Goal: Task Accomplishment & Management: Complete application form

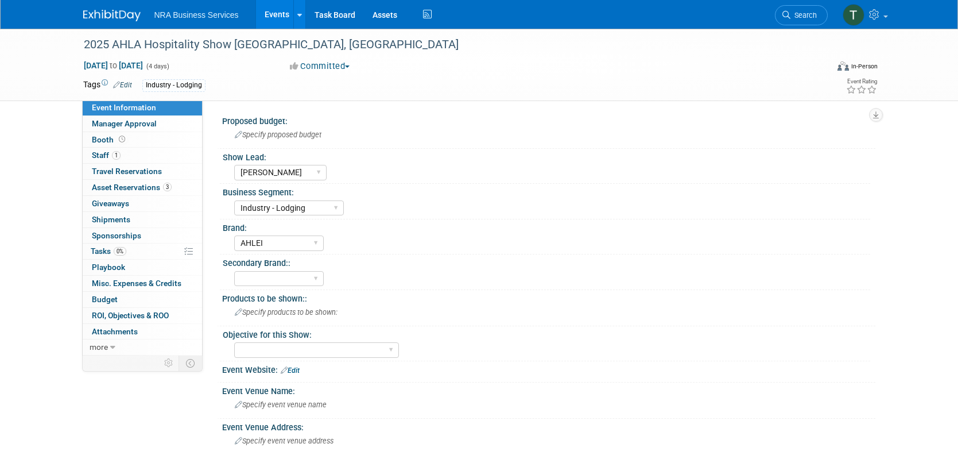
select select "[PERSON_NAME]"
select select "Industry - Lodging"
select select "AHLEI"
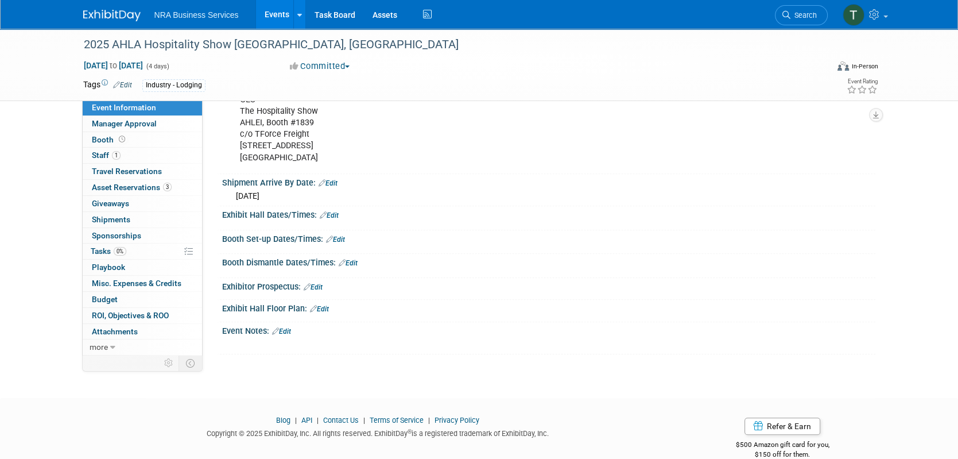
click at [289, 327] on link "Edit" at bounding box center [281, 331] width 19 height 8
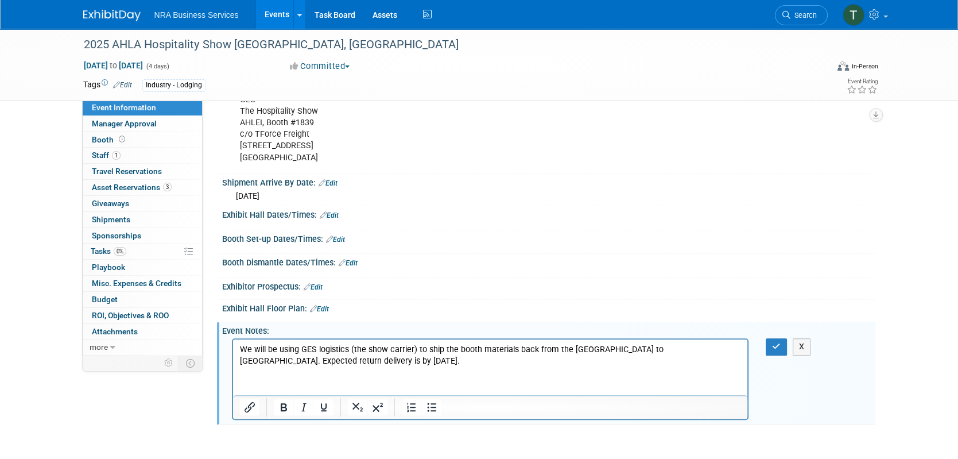
click at [719, 349] on p "We will be using GES logistics (the show carrier) to ship the booth materials b…" at bounding box center [490, 355] width 502 height 23
click at [249, 361] on p "We will be using GES logistics (the show carrier) to ship the booth materials b…" at bounding box center [490, 355] width 502 height 23
click at [359, 364] on p "We will be using GES logistics (the show carrier) to ship the booth materials b…" at bounding box center [490, 355] width 502 height 23
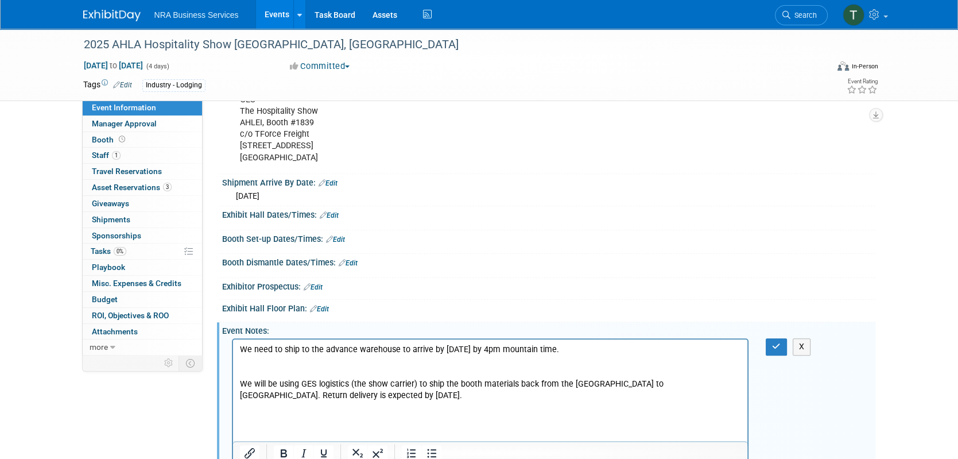
click at [351, 395] on p "We will be using GES logistics (the show carrier) to ship the booth materials b…" at bounding box center [490, 389] width 502 height 23
click at [323, 369] on p "Rich Text Area. Press ALT-0 for help." at bounding box center [490, 372] width 502 height 11
click at [264, 361] on p "Rich Text Area. Press ALT-0 for help." at bounding box center [490, 360] width 502 height 11
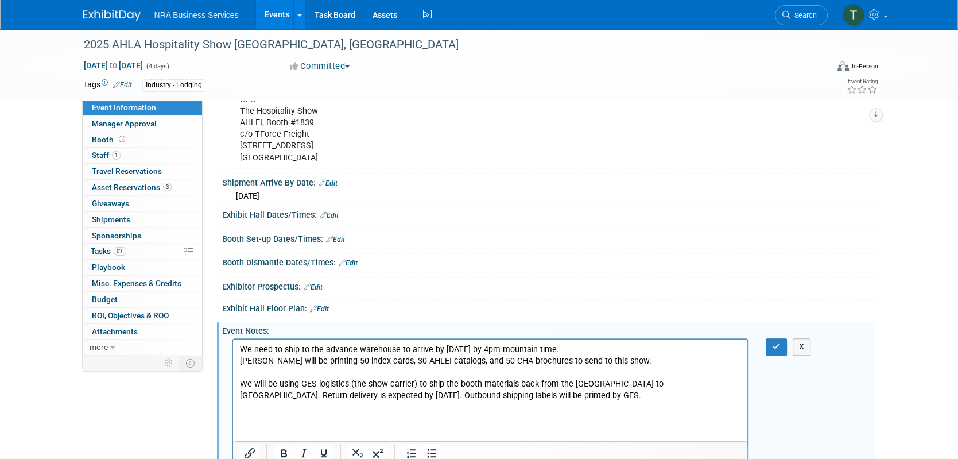
click at [474, 412] on p "Rich Text Area. Press ALT-0 for help." at bounding box center [490, 406] width 502 height 11
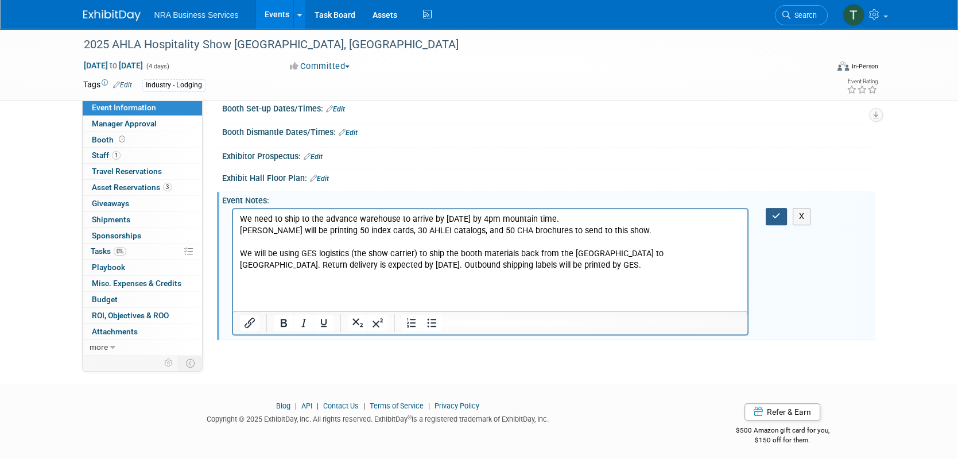
click at [777, 215] on icon "button" at bounding box center [776, 216] width 9 height 8
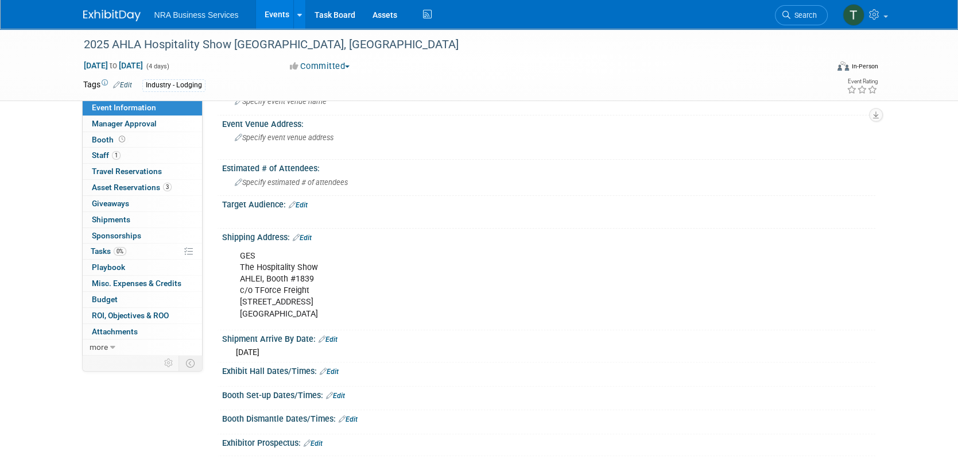
scroll to position [255, 0]
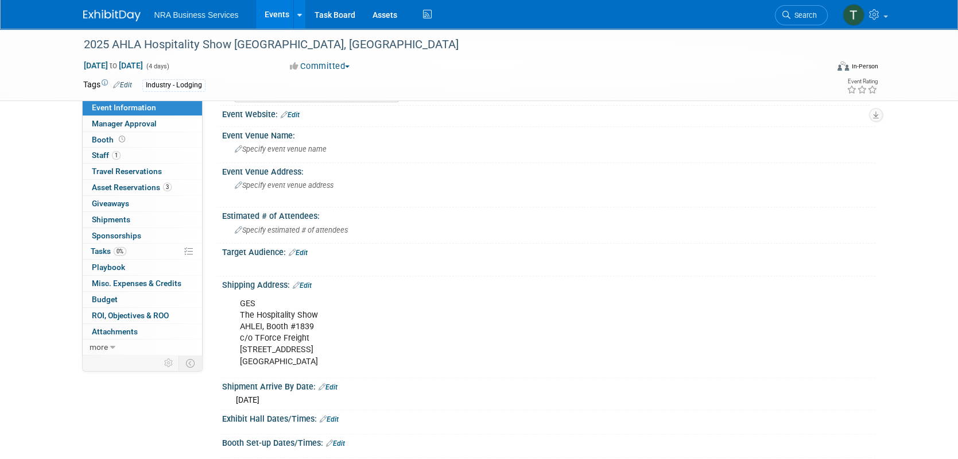
click at [303, 251] on link "Edit" at bounding box center [298, 253] width 19 height 8
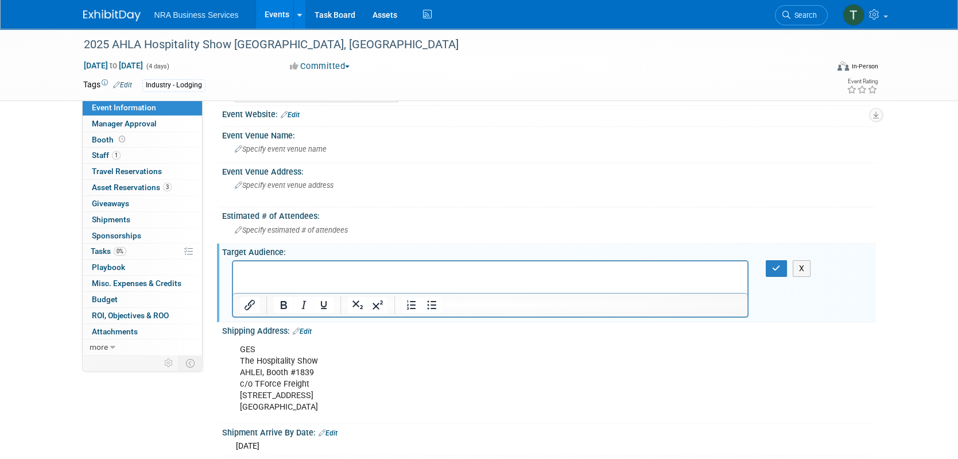
scroll to position [0, 0]
click at [777, 264] on icon "button" at bounding box center [776, 268] width 9 height 8
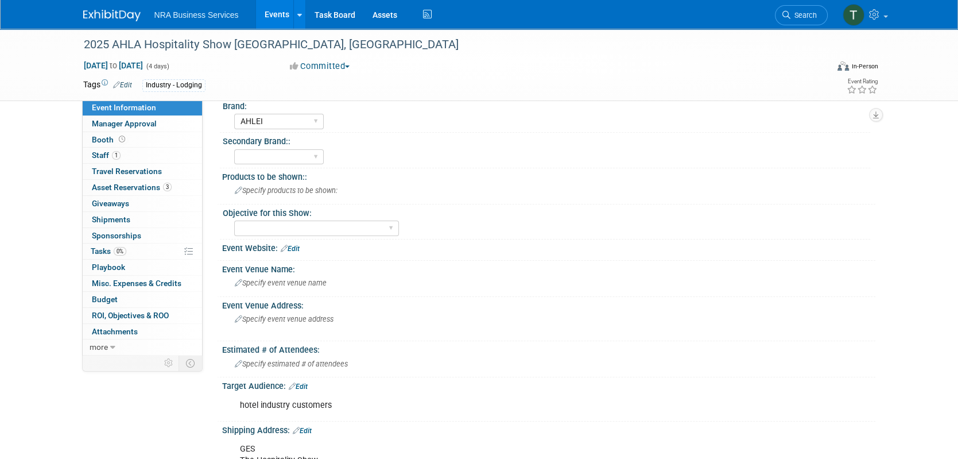
scroll to position [118, 0]
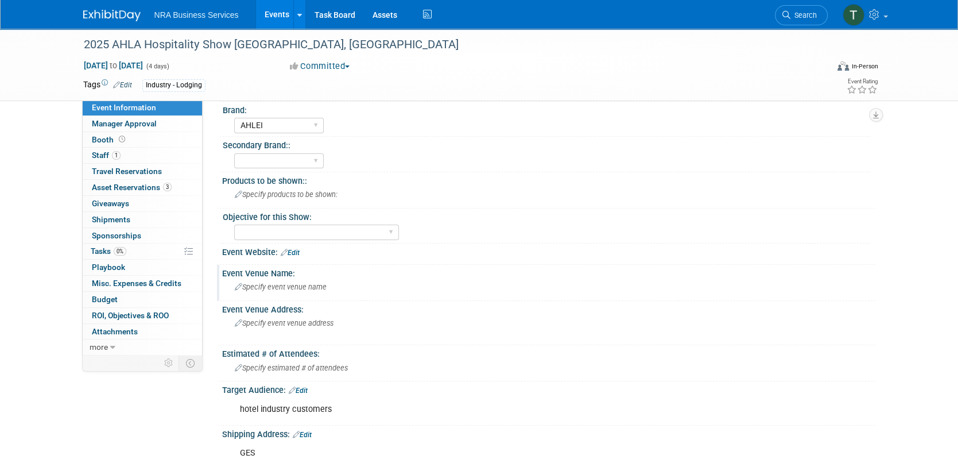
click at [270, 285] on span "Specify event venue name" at bounding box center [281, 286] width 92 height 9
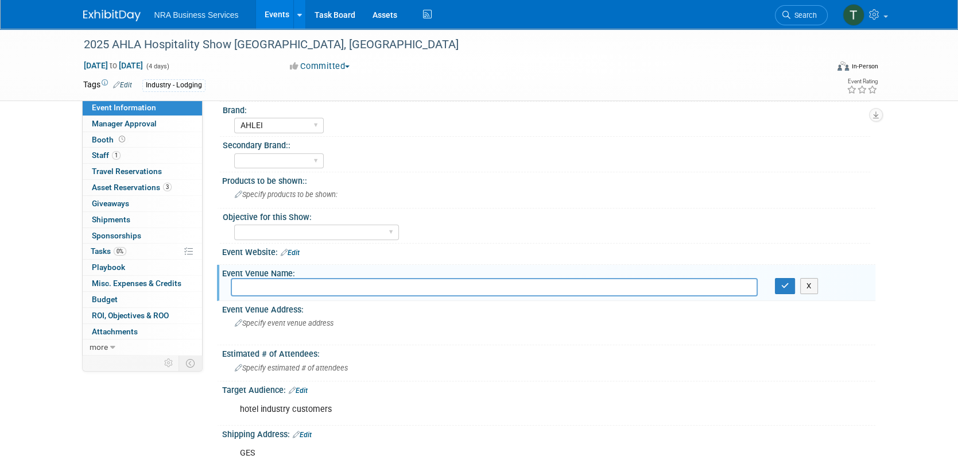
click at [274, 288] on input "text" at bounding box center [494, 287] width 527 height 18
click at [404, 286] on input "text" at bounding box center [494, 287] width 527 height 18
paste input "[US_STATE][GEOGRAPHIC_DATA], [STREET_ADDRESS]"
type input "[US_STATE][GEOGRAPHIC_DATA], [STREET_ADDRESS]"
click at [304, 326] on div "Specify event venue address" at bounding box center [358, 327] width 255 height 26
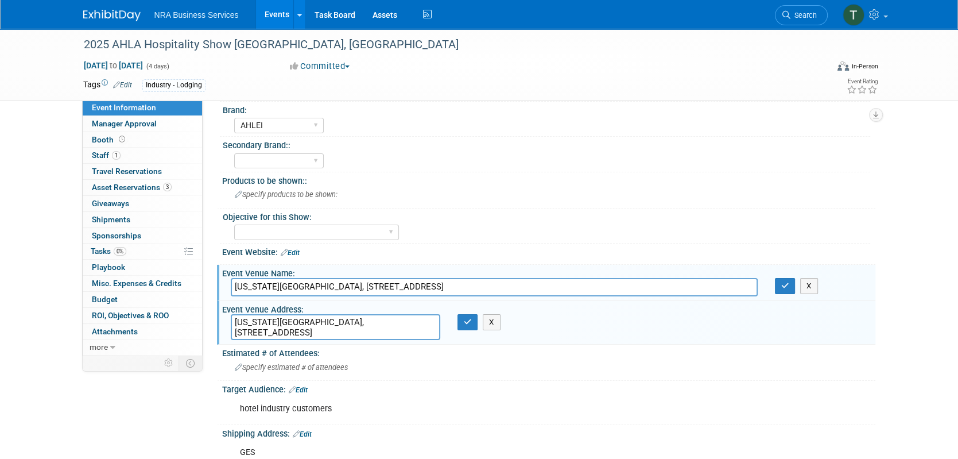
type textarea "[US_STATE][GEOGRAPHIC_DATA], [STREET_ADDRESS]"
drag, startPoint x: 513, startPoint y: 287, endPoint x: 352, endPoint y: 285, distance: 160.2
click at [352, 285] on input "[US_STATE][GEOGRAPHIC_DATA], [STREET_ADDRESS]" at bounding box center [494, 287] width 527 height 18
type input "[US_STATE][GEOGRAPHIC_DATA]"
click at [785, 282] on icon "button" at bounding box center [785, 285] width 8 height 7
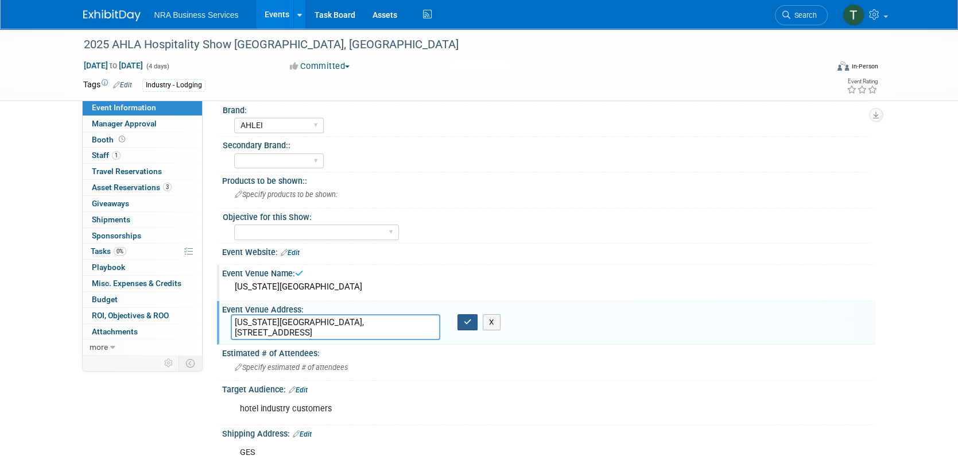
click at [464, 319] on icon "button" at bounding box center [468, 321] width 8 height 7
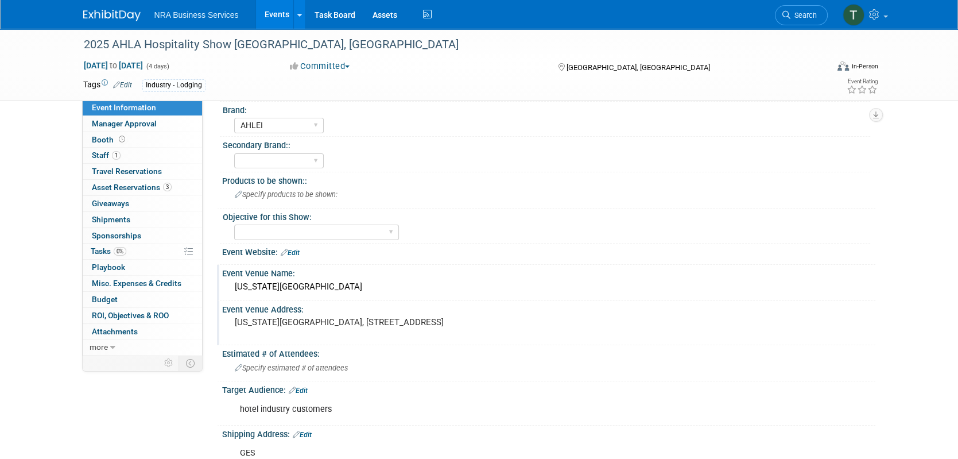
click at [668, 340] on div "Event Venue Address: [US_STATE][GEOGRAPHIC_DATA], [STREET_ADDRESS]" at bounding box center [546, 323] width 658 height 44
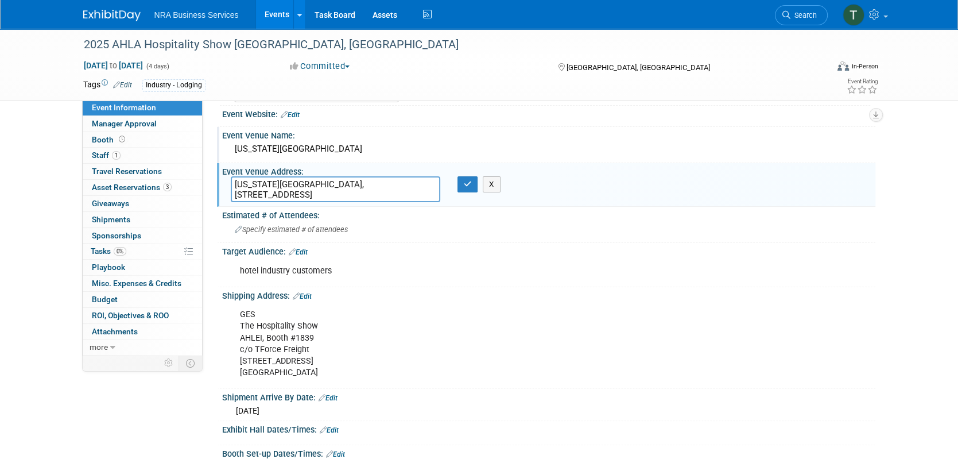
scroll to position [210, 0]
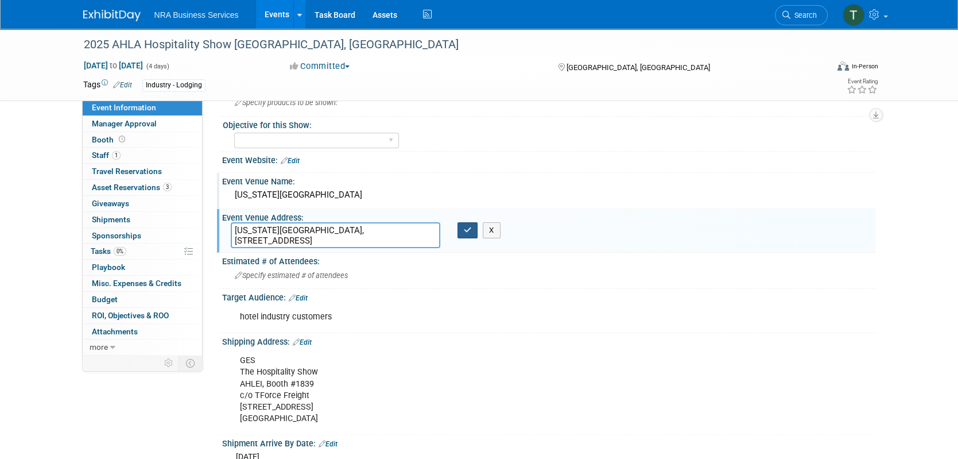
click at [470, 228] on icon "button" at bounding box center [468, 229] width 8 height 7
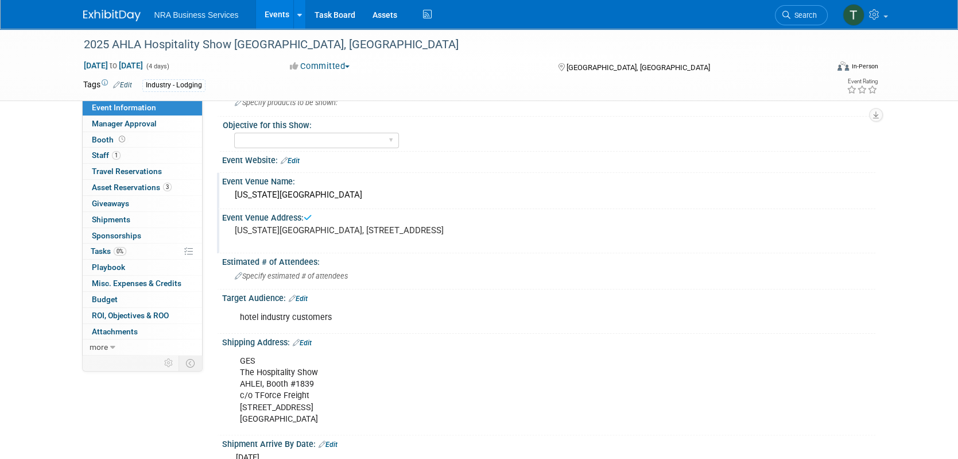
click at [594, 209] on div "Event Venue Address:" at bounding box center [548, 216] width 653 height 14
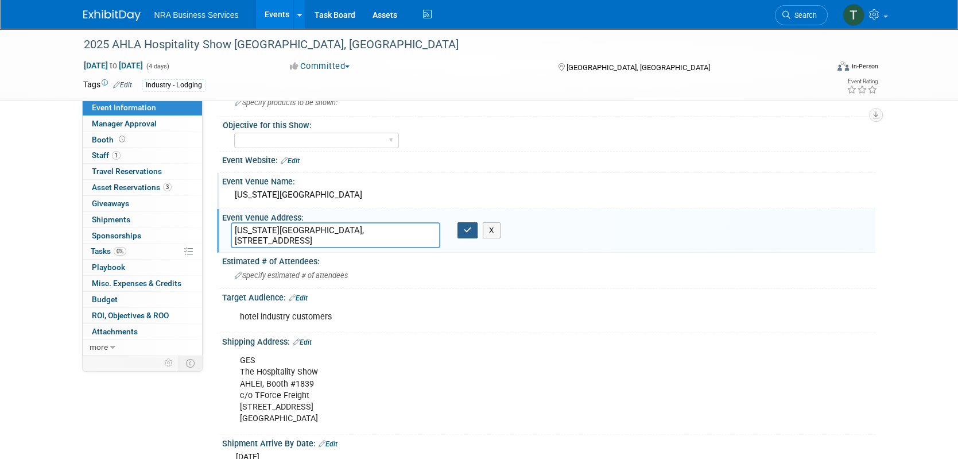
click at [464, 228] on icon "button" at bounding box center [468, 229] width 8 height 7
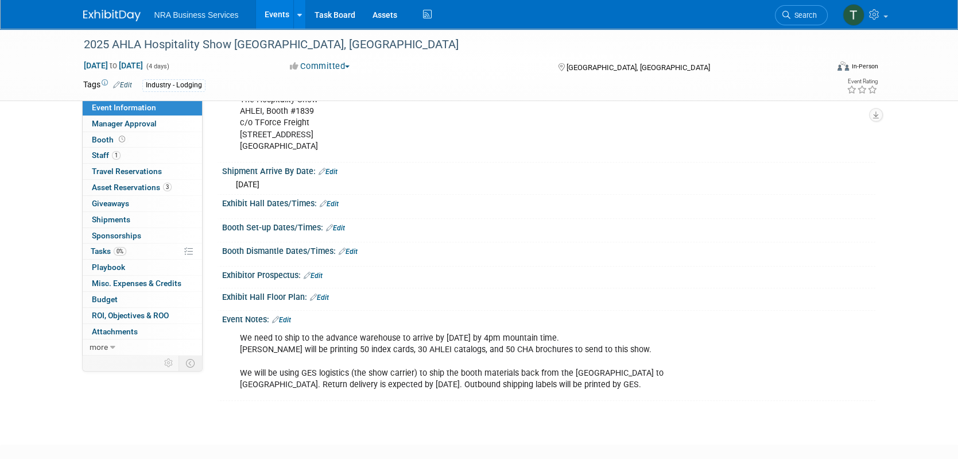
scroll to position [485, 0]
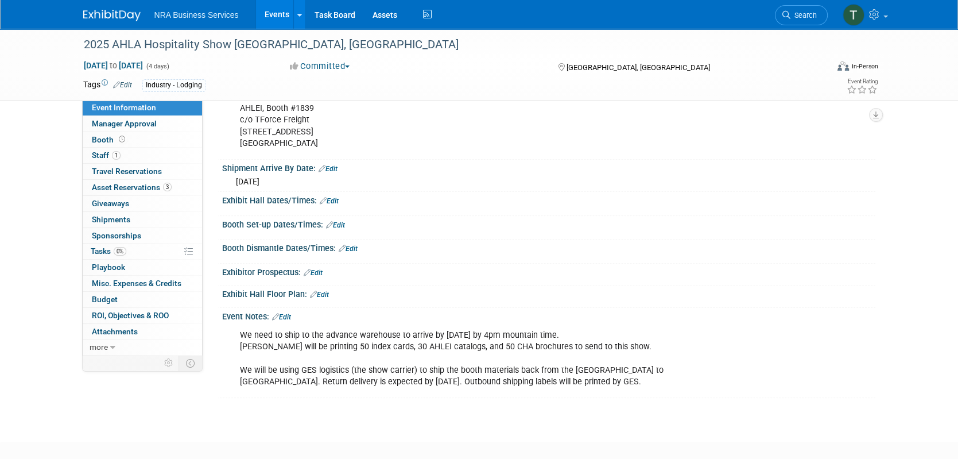
click at [352, 245] on link "Edit" at bounding box center [348, 249] width 19 height 8
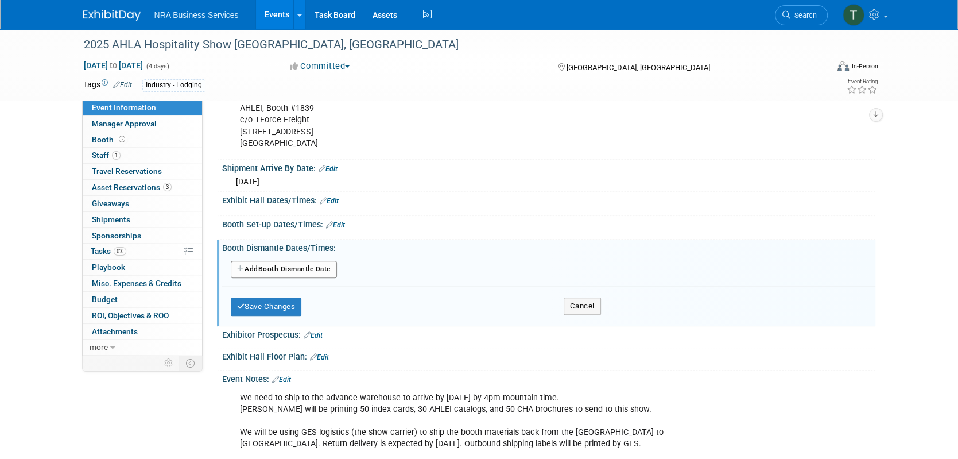
click at [313, 266] on button "Add Another Booth Dismantle Date" at bounding box center [284, 269] width 106 height 17
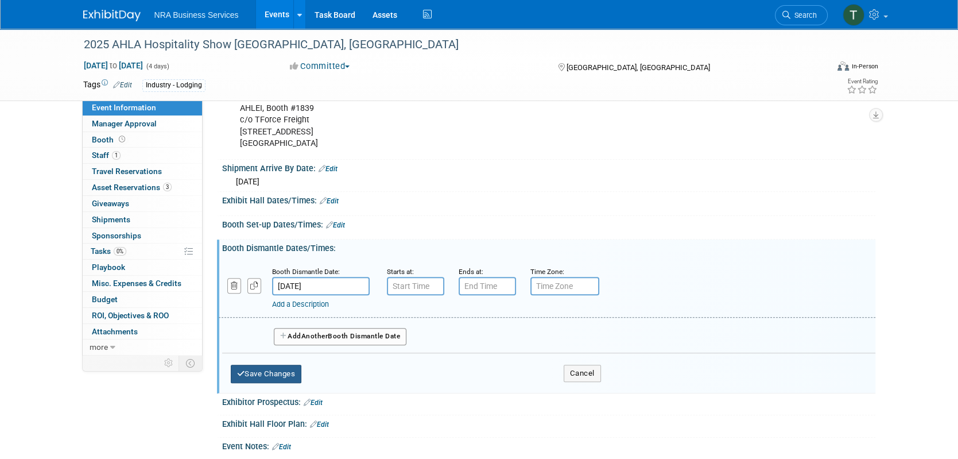
click at [285, 365] on button "Save Changes" at bounding box center [266, 374] width 71 height 18
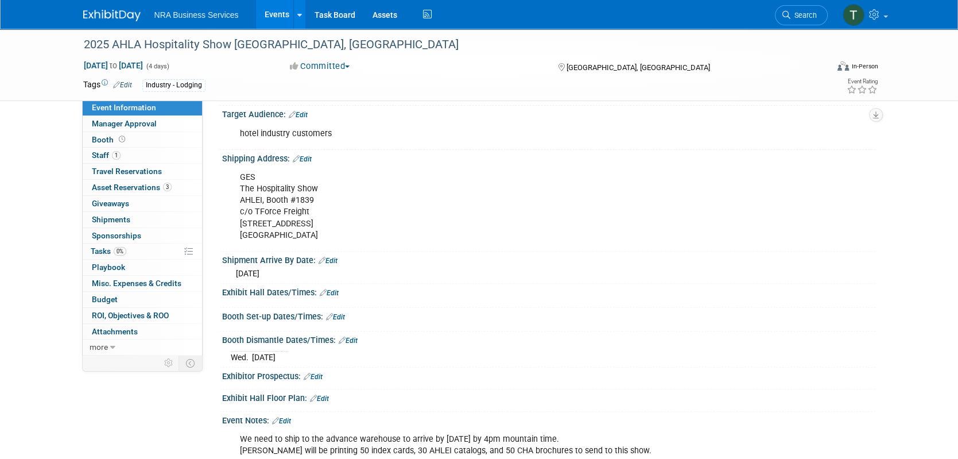
scroll to position [439, 0]
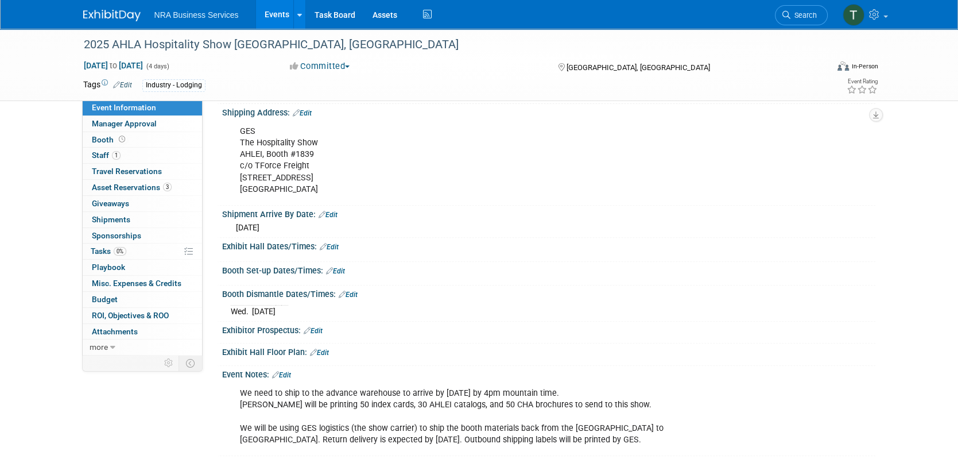
click at [333, 244] on link "Edit" at bounding box center [329, 247] width 19 height 8
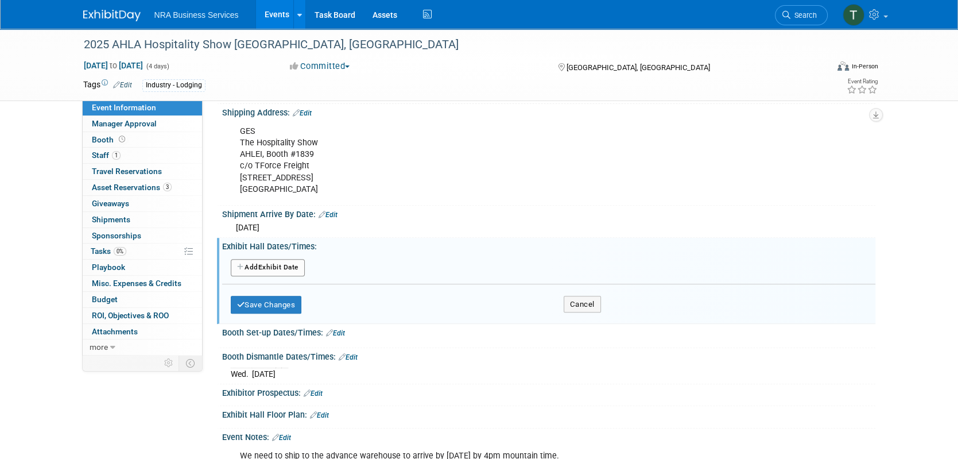
click at [288, 262] on button "Add Another Exhibit Date" at bounding box center [268, 267] width 74 height 17
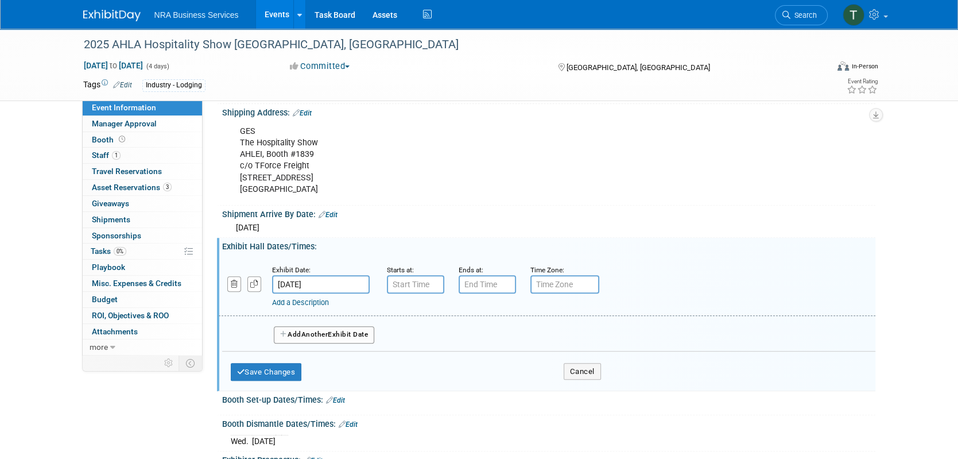
click at [304, 280] on input "[DATE]" at bounding box center [321, 284] width 98 height 18
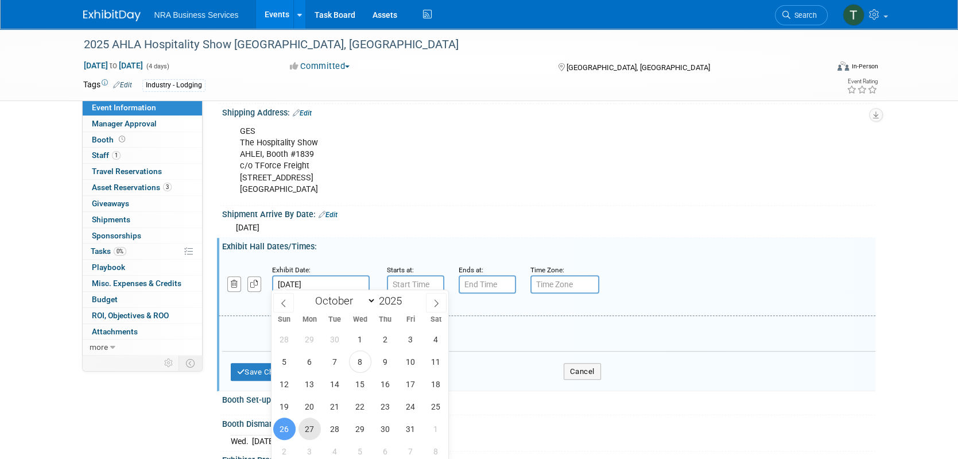
click at [312, 428] on span "27" at bounding box center [310, 428] width 22 height 22
type input "[DATE]"
click at [423, 280] on input "7:00 AM" at bounding box center [415, 284] width 57 height 18
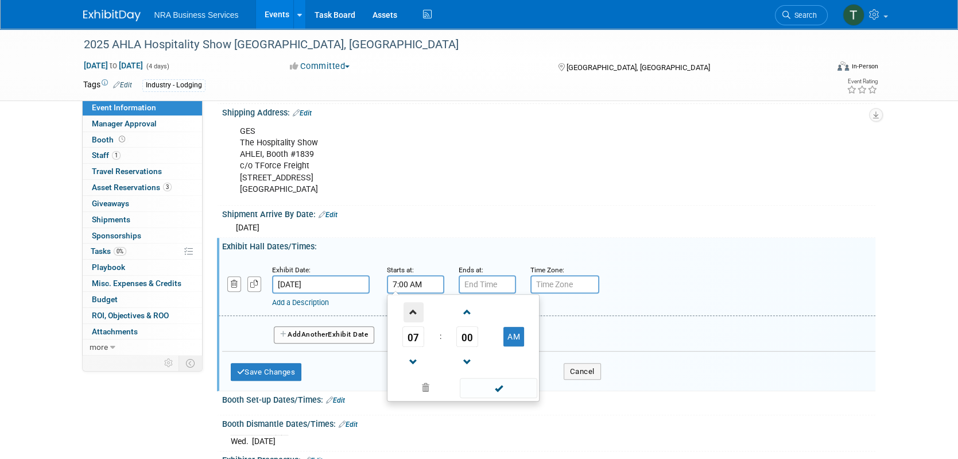
click at [413, 309] on span at bounding box center [414, 312] width 20 height 20
type input "11:00 AM"
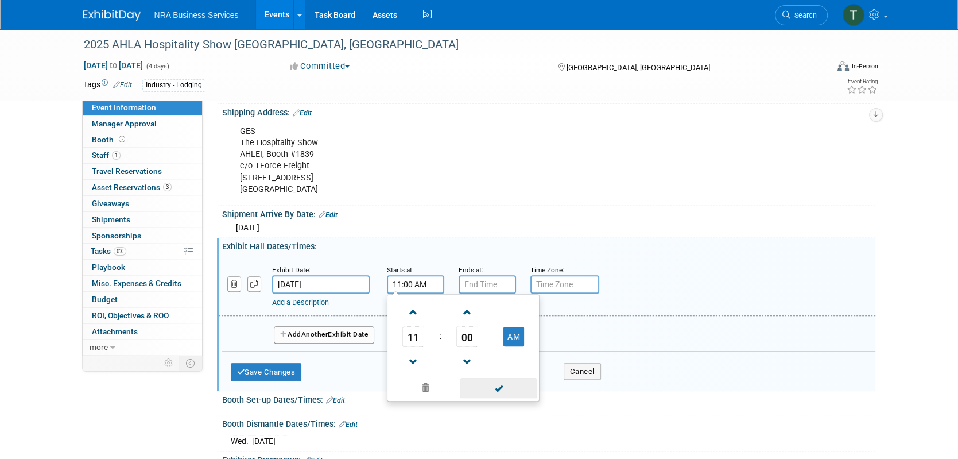
click at [498, 384] on span at bounding box center [499, 388] width 78 height 20
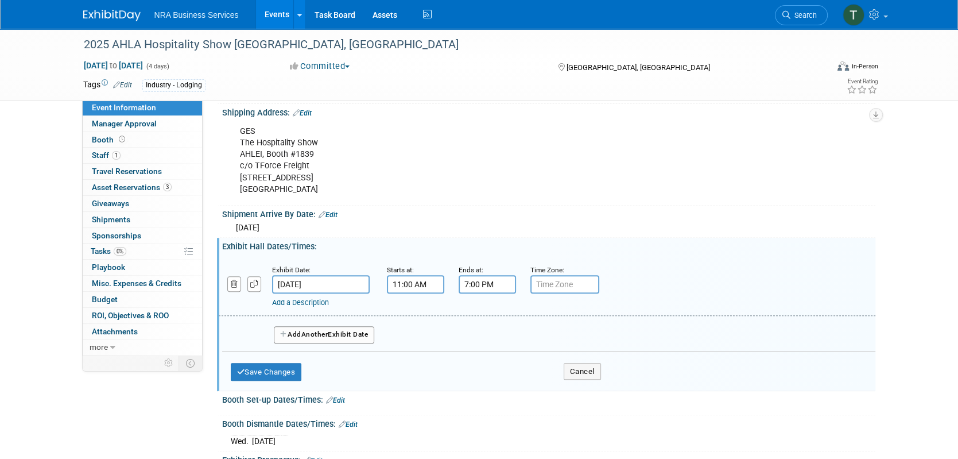
click at [485, 279] on input "7:00 PM" at bounding box center [487, 284] width 57 height 18
click at [486, 359] on span at bounding box center [485, 362] width 20 height 20
type input "5:00 PM"
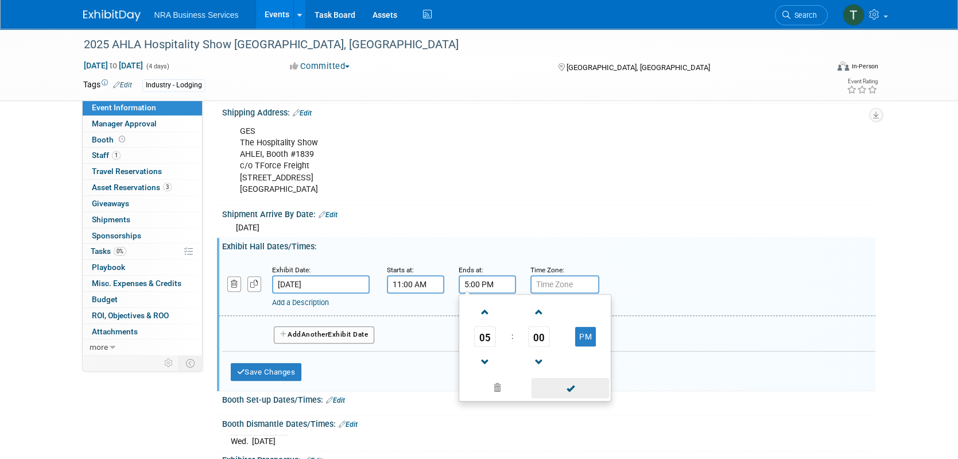
click at [571, 383] on span at bounding box center [571, 388] width 78 height 20
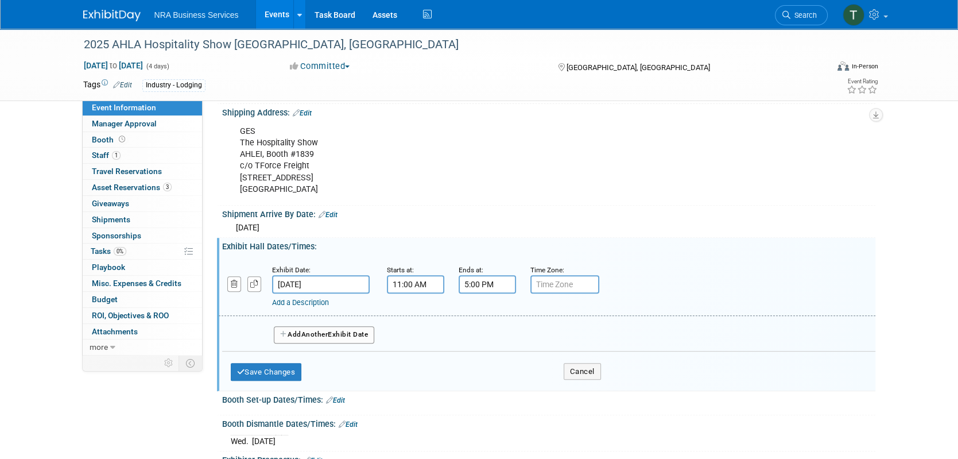
click at [565, 280] on input "text" at bounding box center [564, 284] width 69 height 18
type input "m"
type input "Mountain"
click at [639, 282] on div "Add a Description Description:" at bounding box center [547, 286] width 674 height 44
click at [311, 330] on span "Another" at bounding box center [314, 334] width 27 height 8
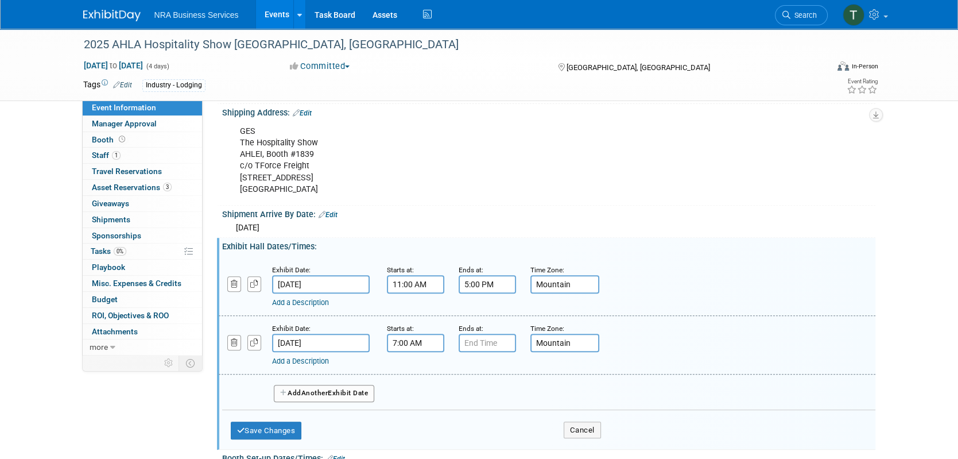
click at [410, 342] on input "7:00 AM" at bounding box center [415, 343] width 57 height 18
click at [410, 366] on span at bounding box center [414, 371] width 20 height 20
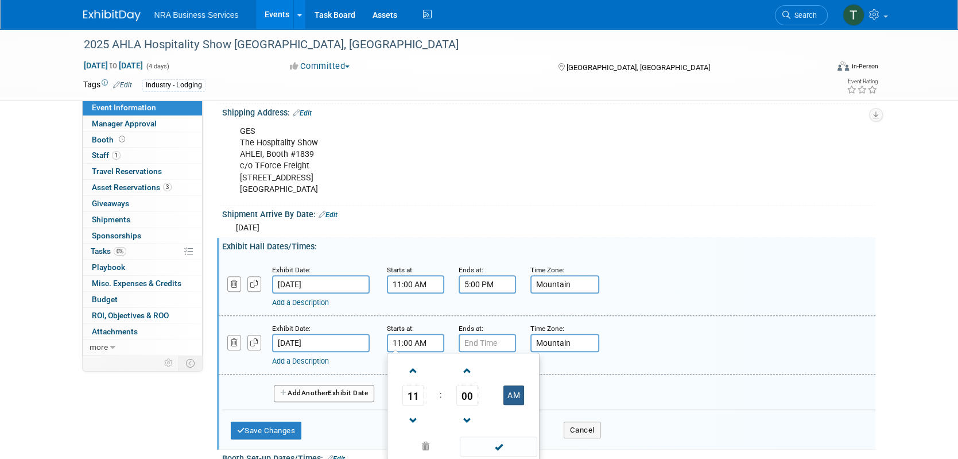
click at [513, 393] on button "AM" at bounding box center [513, 395] width 21 height 20
type input "11:00 PM"
click at [499, 444] on span at bounding box center [499, 446] width 78 height 20
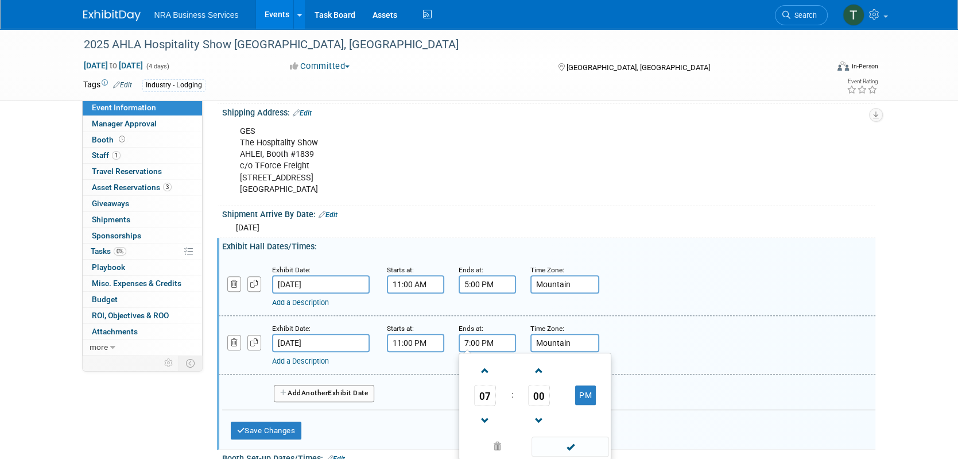
click at [478, 335] on input "7:00 PM" at bounding box center [487, 343] width 57 height 18
click at [487, 369] on span at bounding box center [485, 371] width 20 height 20
click at [483, 413] on span at bounding box center [485, 420] width 20 height 20
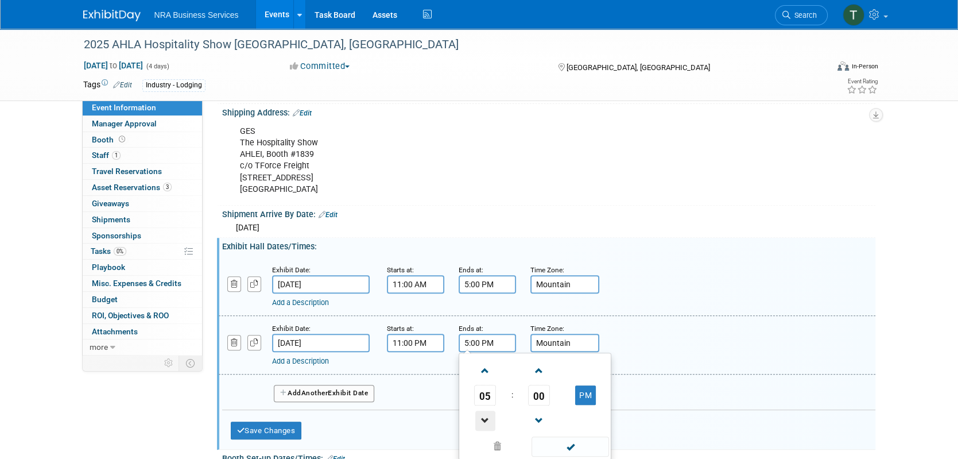
click at [483, 413] on span at bounding box center [485, 420] width 20 height 20
type input "4:00 PM"
click at [571, 442] on span at bounding box center [571, 446] width 78 height 20
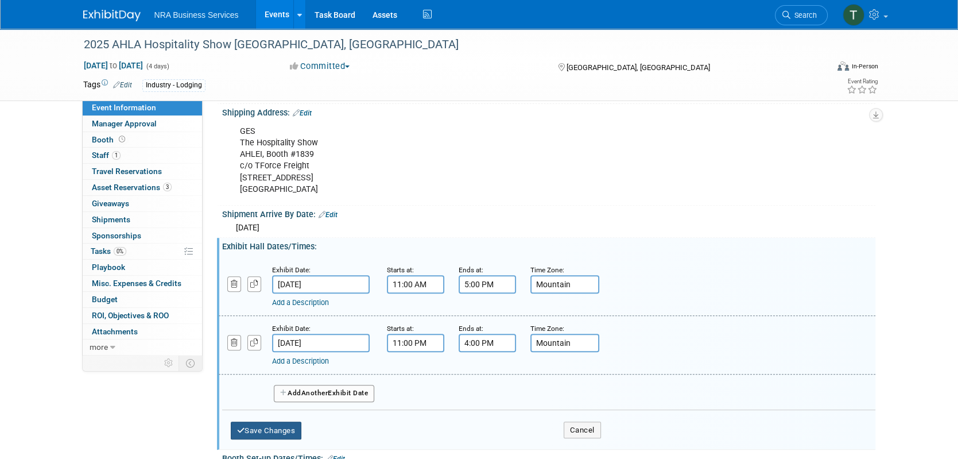
click at [278, 425] on button "Save Changes" at bounding box center [266, 430] width 71 height 18
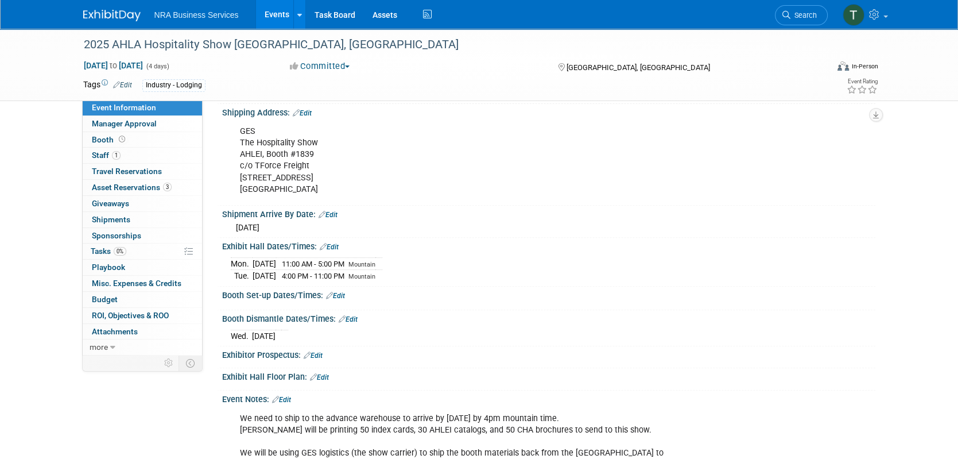
click at [342, 292] on link "Edit" at bounding box center [335, 296] width 19 height 8
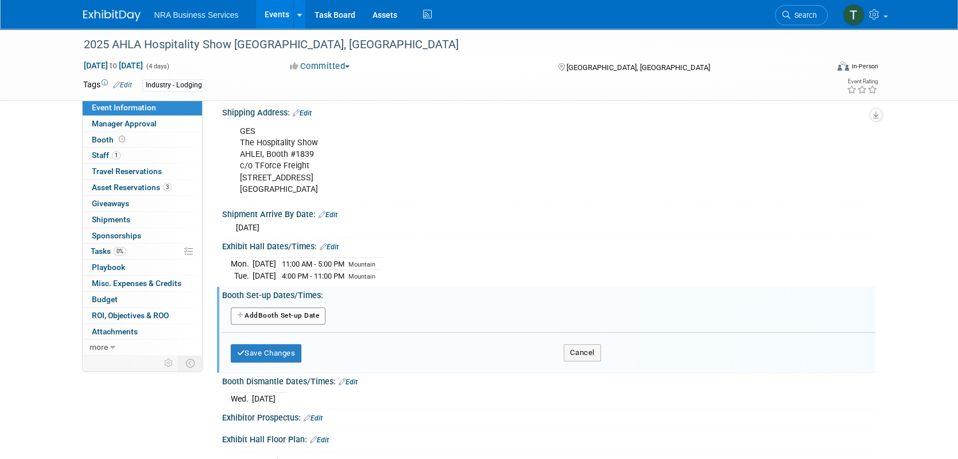
click at [285, 312] on button "Add Another Booth Set-up Date" at bounding box center [278, 315] width 95 height 17
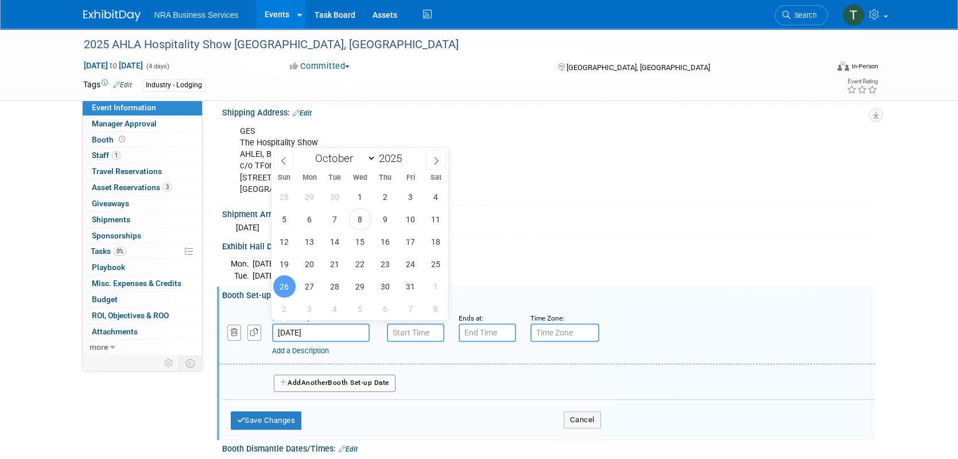
click at [305, 329] on input "[DATE]" at bounding box center [321, 332] width 98 height 18
click at [432, 264] on span "25" at bounding box center [436, 264] width 22 height 22
type input "[DATE]"
click at [416, 328] on input "7:00 AM" at bounding box center [415, 332] width 57 height 18
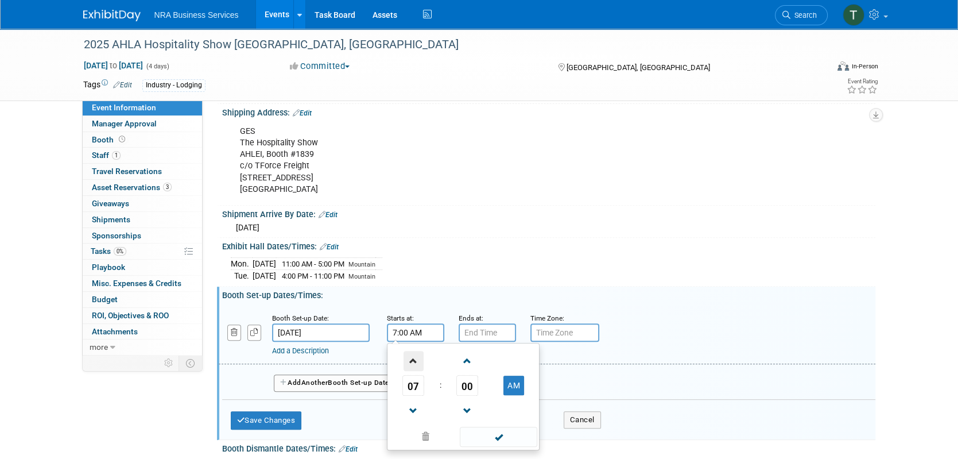
click at [416, 357] on span at bounding box center [414, 361] width 20 height 20
type input "8:00 AM"
click at [501, 429] on span at bounding box center [499, 437] width 78 height 20
click at [493, 329] on input "7:00 PM" at bounding box center [487, 332] width 57 height 18
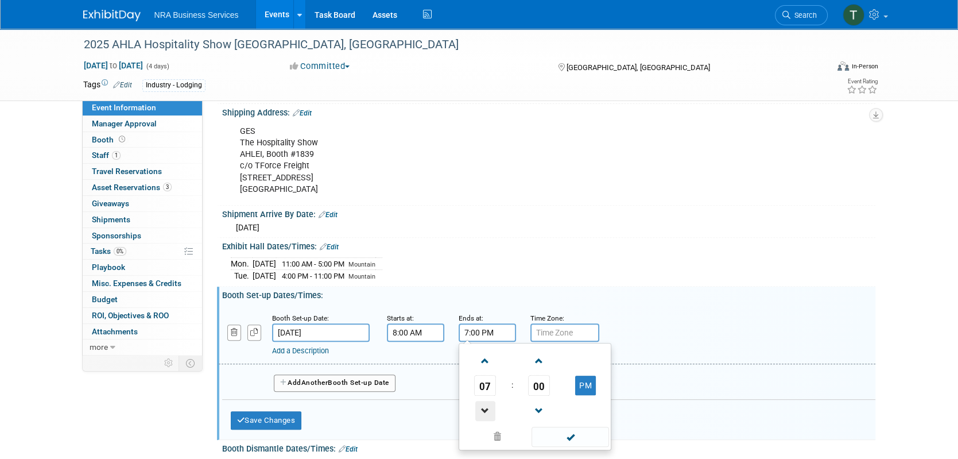
click at [485, 402] on span at bounding box center [485, 411] width 20 height 20
type input "5:00 PM"
click at [567, 433] on span at bounding box center [571, 437] width 78 height 20
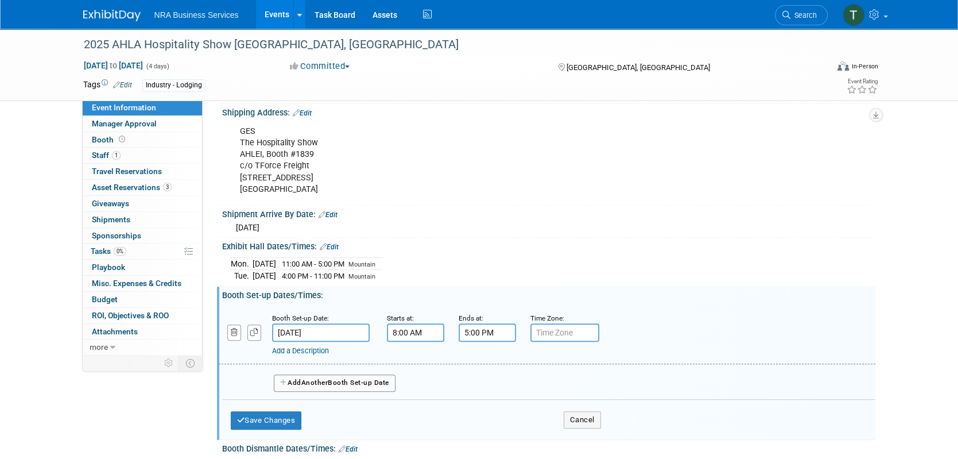
click at [564, 330] on input "text" at bounding box center [564, 332] width 69 height 18
type input "Mountain"
click at [301, 379] on button "Add Another Booth Set-up Date" at bounding box center [335, 382] width 122 height 17
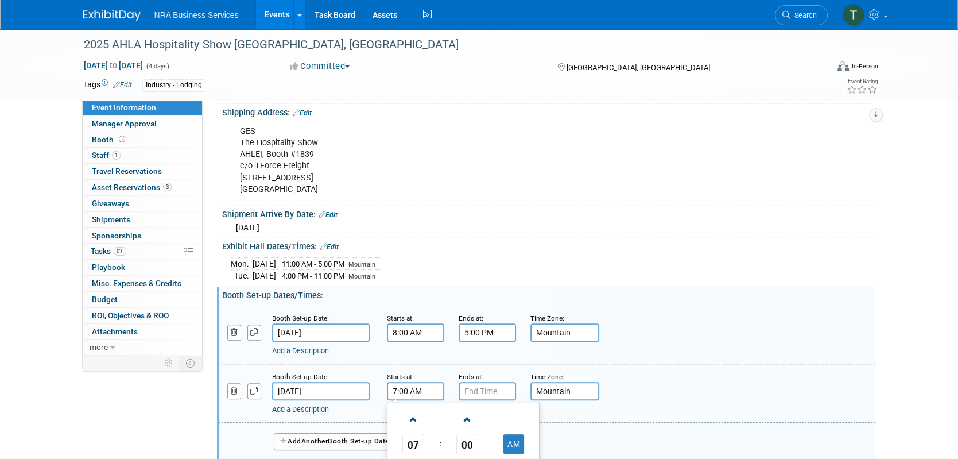
click at [402, 390] on input "7:00 AM" at bounding box center [415, 391] width 57 height 18
click at [414, 415] on span at bounding box center [414, 419] width 20 height 20
type input "8:00 AM"
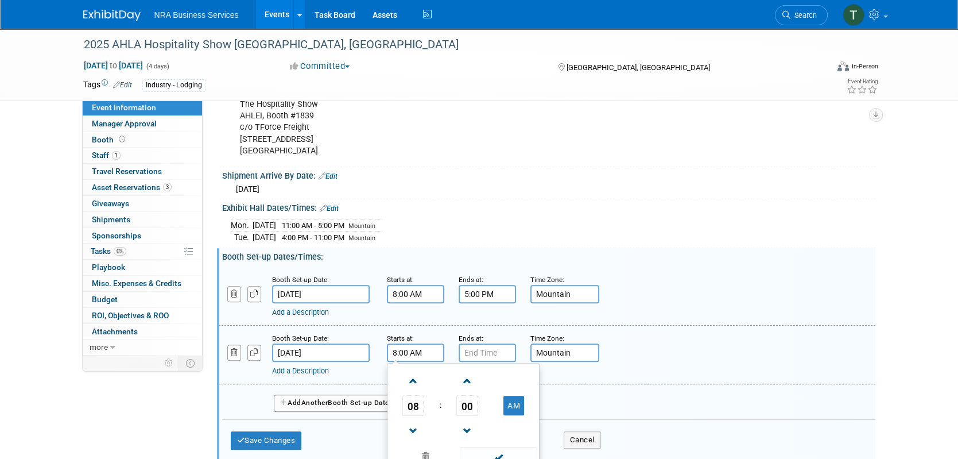
scroll to position [531, 0]
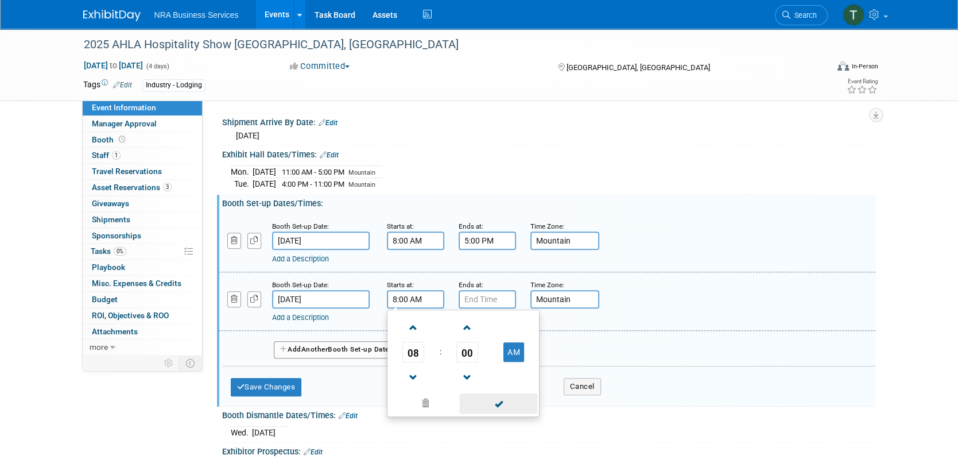
click at [498, 402] on span at bounding box center [499, 403] width 78 height 20
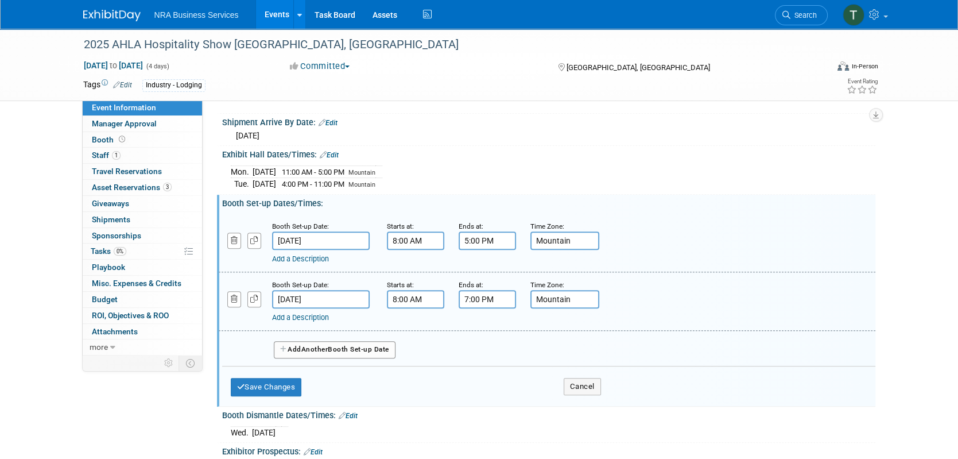
click at [487, 297] on input "7:00 PM" at bounding box center [487, 299] width 57 height 18
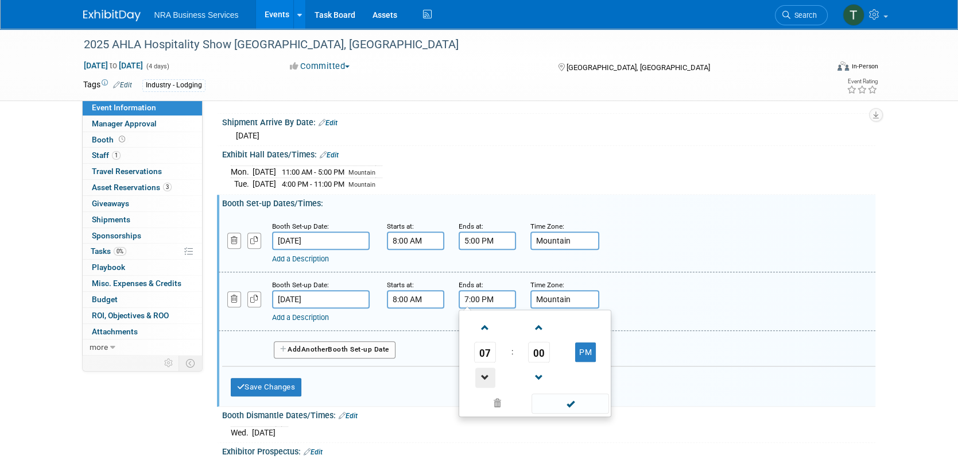
click at [482, 372] on span at bounding box center [485, 377] width 20 height 20
type input "5:00 PM"
click at [574, 400] on span at bounding box center [571, 403] width 78 height 20
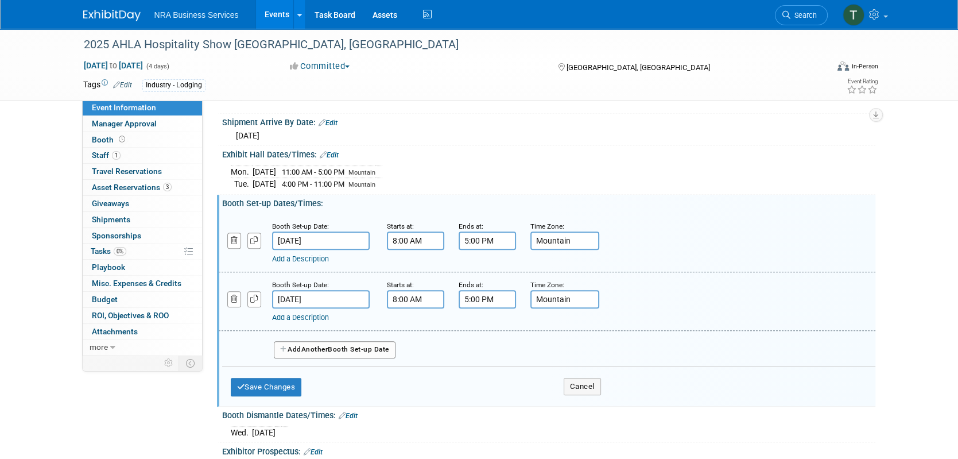
click at [308, 345] on span "Another" at bounding box center [314, 349] width 27 height 8
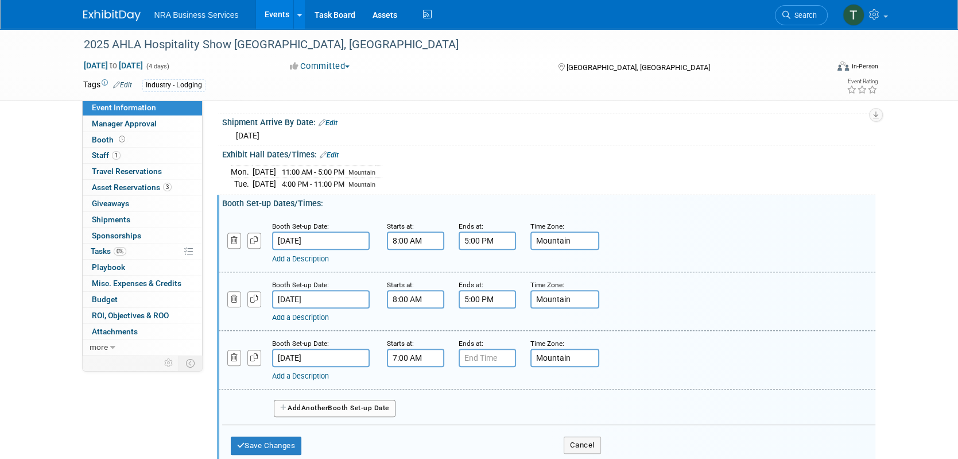
click at [411, 355] on input "7:00 AM" at bounding box center [415, 357] width 57 height 18
click at [416, 380] on span at bounding box center [414, 386] width 20 height 20
type input "8:00 AM"
click at [491, 455] on span at bounding box center [499, 462] width 78 height 20
click at [487, 348] on input "7:00 PM" at bounding box center [487, 357] width 57 height 18
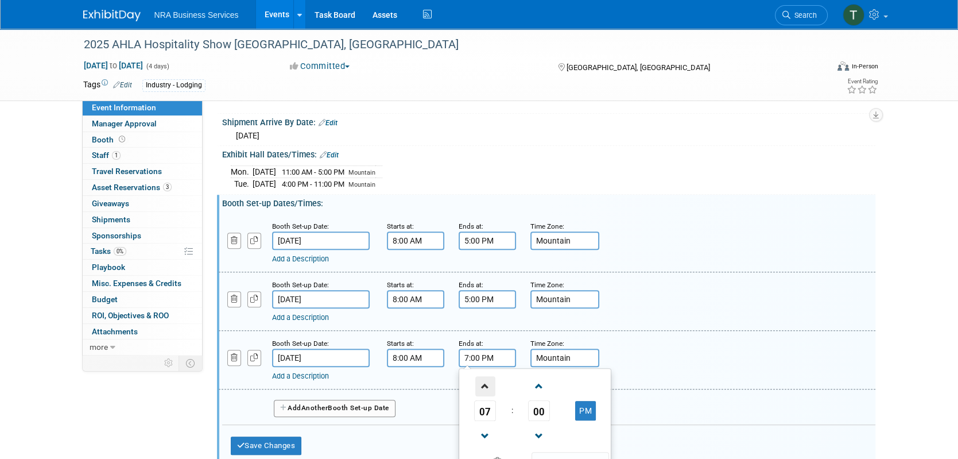
click at [487, 382] on span at bounding box center [485, 386] width 20 height 20
click at [488, 383] on span at bounding box center [485, 386] width 20 height 20
click at [545, 427] on span at bounding box center [539, 436] width 20 height 20
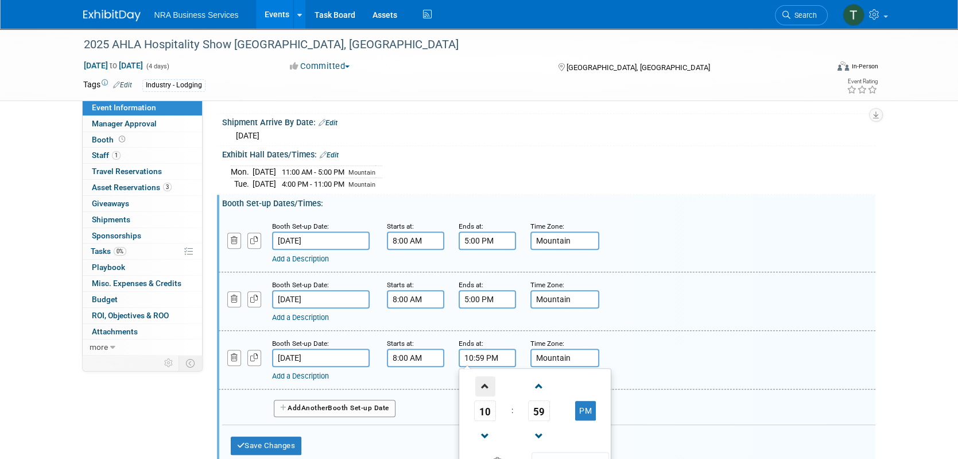
click at [485, 382] on span at bounding box center [485, 386] width 20 height 20
click at [537, 385] on span at bounding box center [539, 386] width 20 height 20
click at [483, 426] on span at bounding box center [485, 436] width 20 height 20
click at [590, 405] on button "PM" at bounding box center [585, 411] width 21 height 20
type input "11:00 AM"
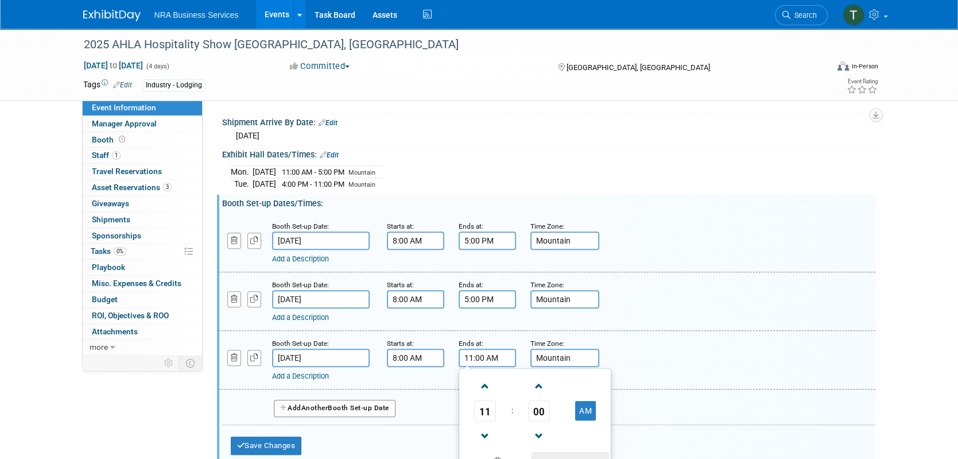
click at [572, 454] on span at bounding box center [571, 462] width 78 height 20
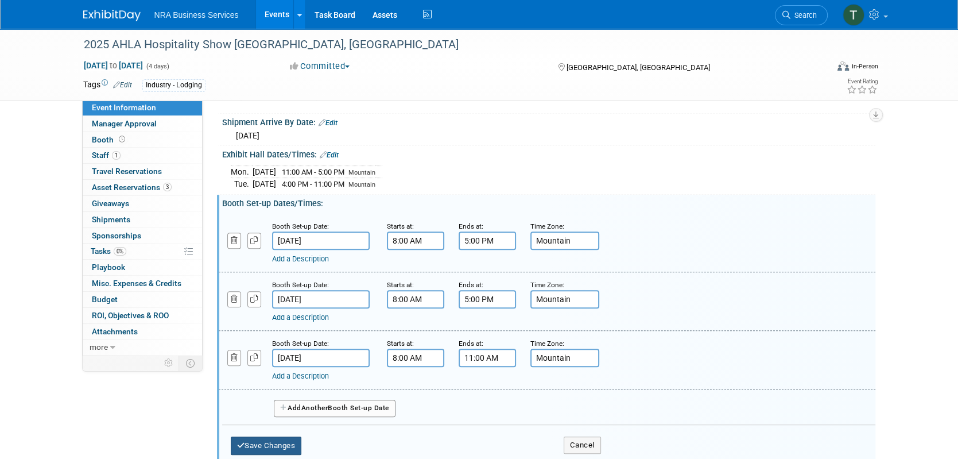
click at [292, 436] on button "Save Changes" at bounding box center [266, 445] width 71 height 18
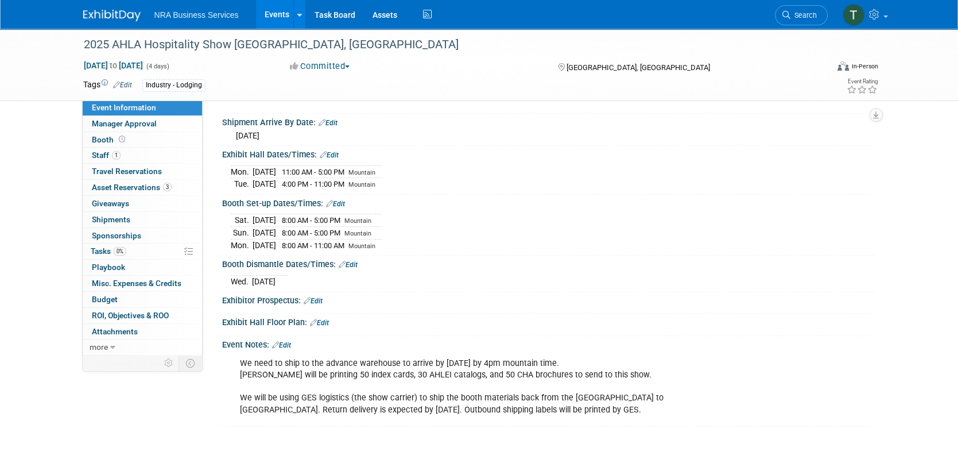
click at [355, 261] on link "Edit" at bounding box center [348, 265] width 19 height 8
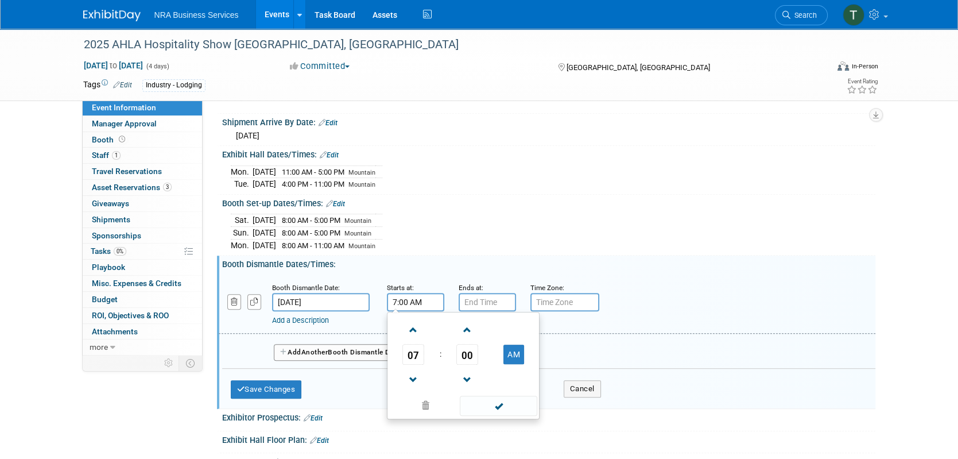
click at [419, 295] on input "7:00 AM" at bounding box center [415, 302] width 57 height 18
click at [413, 374] on span at bounding box center [414, 380] width 20 height 20
click at [510, 346] on button "AM" at bounding box center [513, 354] width 21 height 20
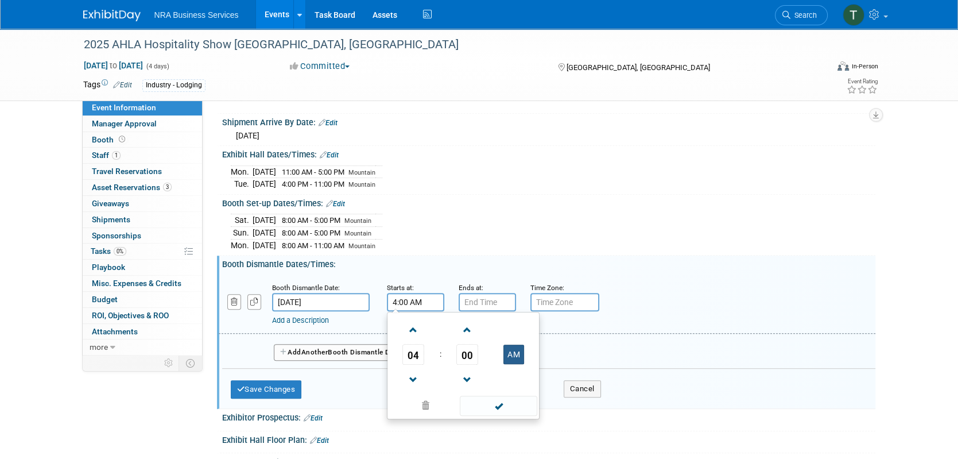
type input "4:00 PM"
click at [498, 399] on span at bounding box center [499, 406] width 78 height 20
click at [489, 298] on input "7:00 PM" at bounding box center [487, 302] width 57 height 18
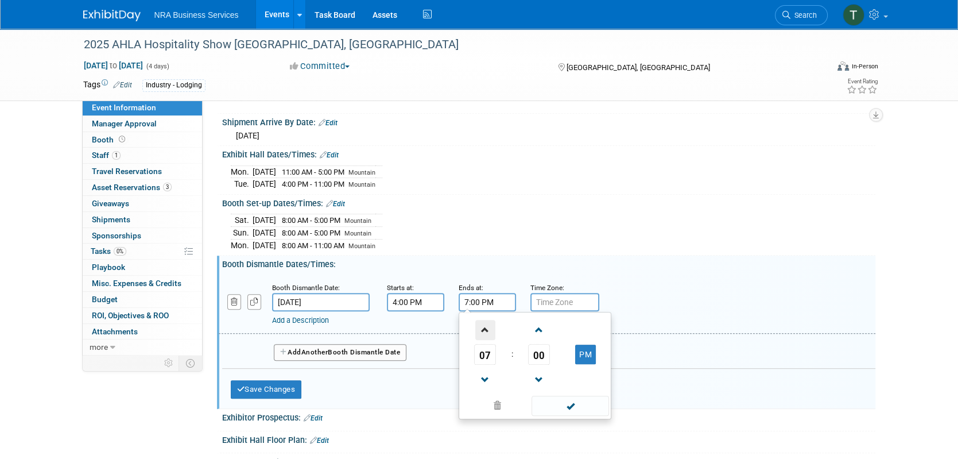
click at [486, 323] on span at bounding box center [485, 330] width 20 height 20
type input "10:00 PM"
click at [563, 396] on span at bounding box center [571, 406] width 78 height 20
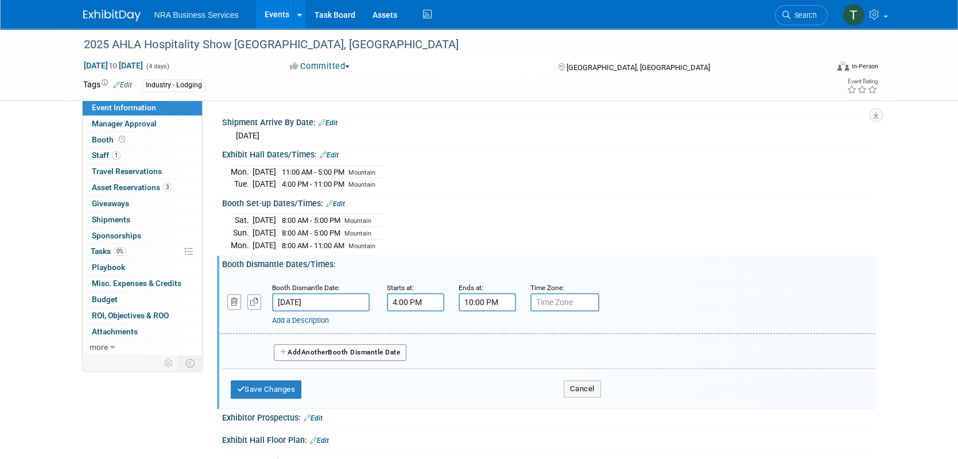
click at [563, 298] on input "text" at bounding box center [564, 302] width 69 height 18
type input "Mountain"
click at [328, 348] on span "Another" at bounding box center [314, 352] width 27 height 8
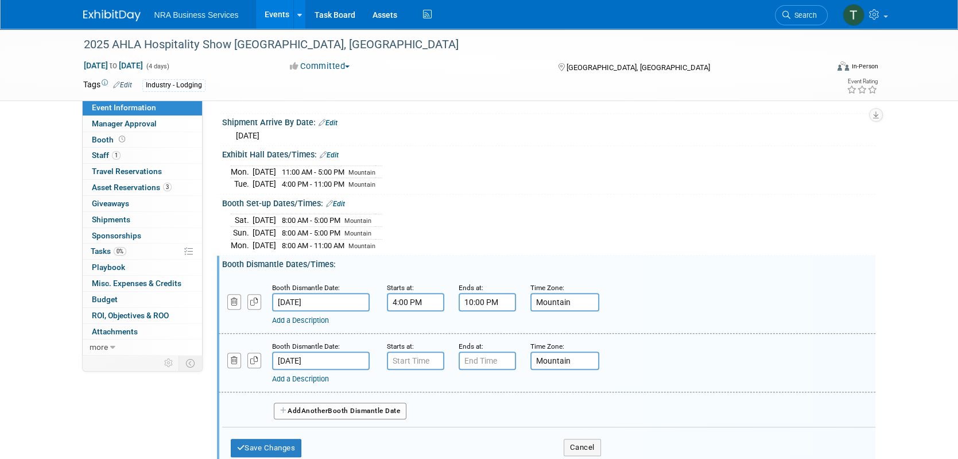
click at [421, 296] on input "4:00 PM" at bounding box center [415, 302] width 57 height 18
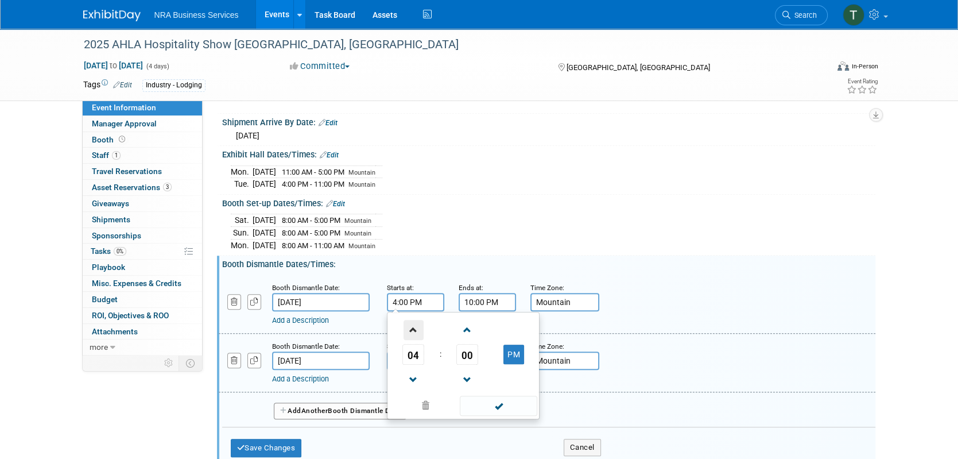
click at [416, 325] on span at bounding box center [414, 330] width 20 height 20
click at [511, 344] on button "PM" at bounding box center [513, 354] width 21 height 20
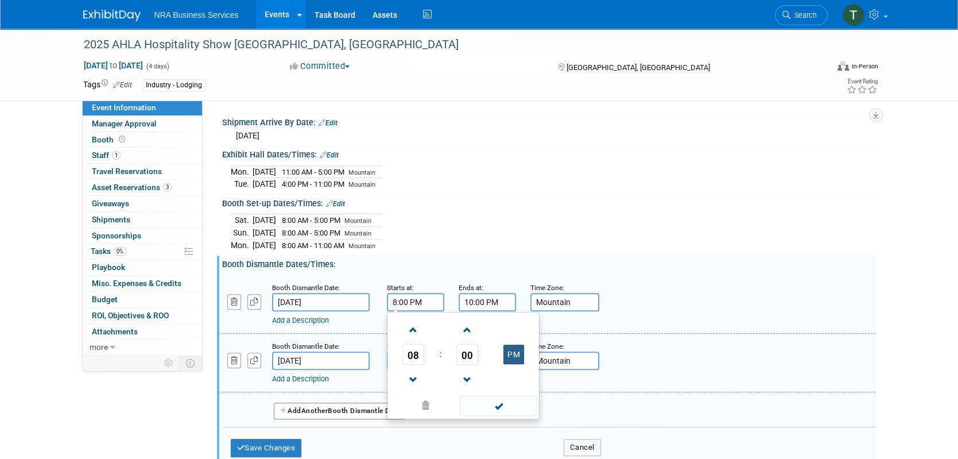
type input "8:00 AM"
click at [502, 399] on span at bounding box center [499, 406] width 78 height 20
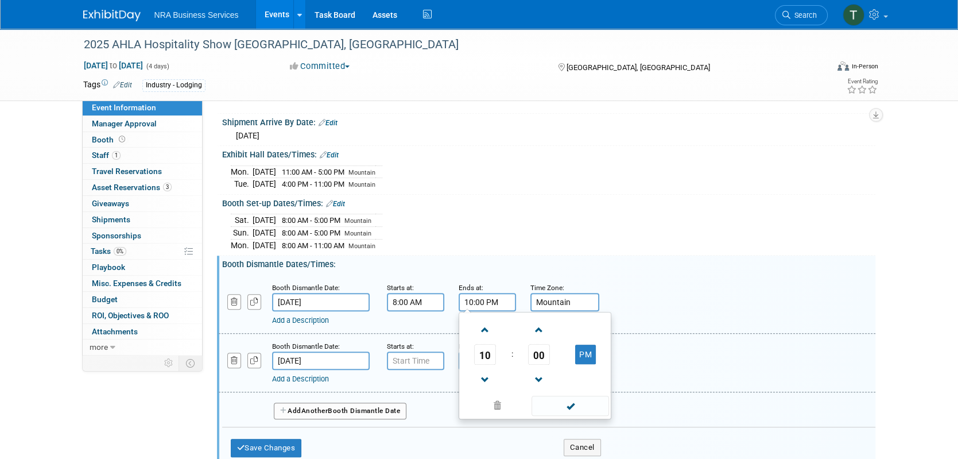
click at [491, 293] on input "10:00 PM" at bounding box center [487, 302] width 57 height 18
click at [485, 321] on span at bounding box center [485, 330] width 20 height 20
click at [583, 346] on button "AM" at bounding box center [585, 354] width 21 height 20
type input "12:00 PM"
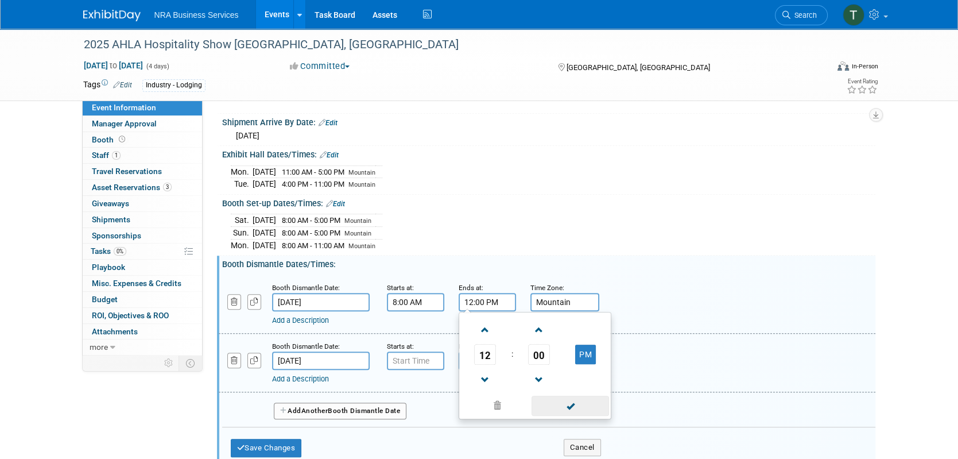
click at [567, 405] on span at bounding box center [571, 406] width 78 height 20
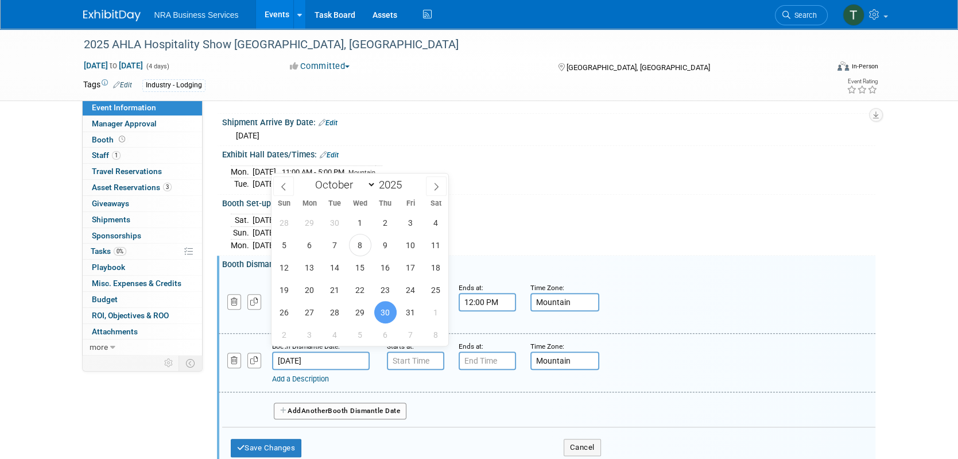
click at [313, 354] on input "[DATE]" at bounding box center [321, 360] width 98 height 18
click at [331, 315] on span "28" at bounding box center [335, 312] width 22 height 22
type input "[DATE]"
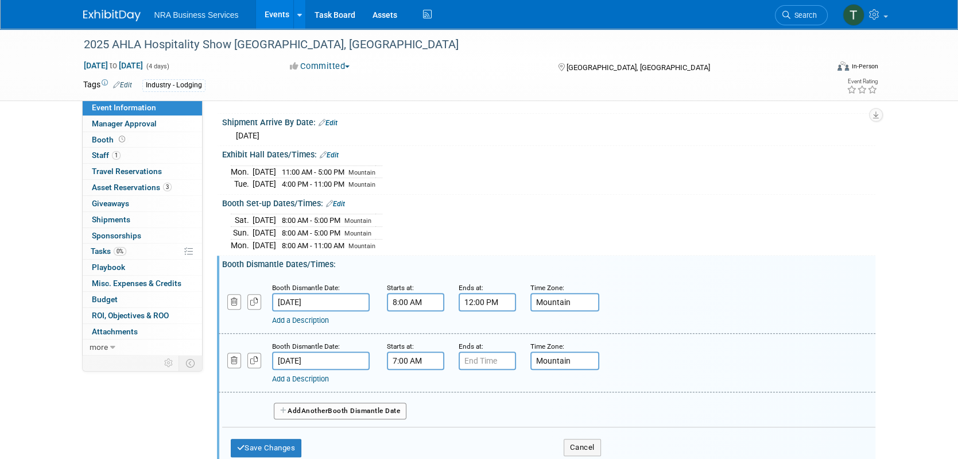
click at [411, 355] on input "7:00 AM" at bounding box center [415, 360] width 57 height 18
click at [407, 433] on span at bounding box center [414, 438] width 20 height 20
click at [510, 404] on button "AM" at bounding box center [513, 413] width 21 height 20
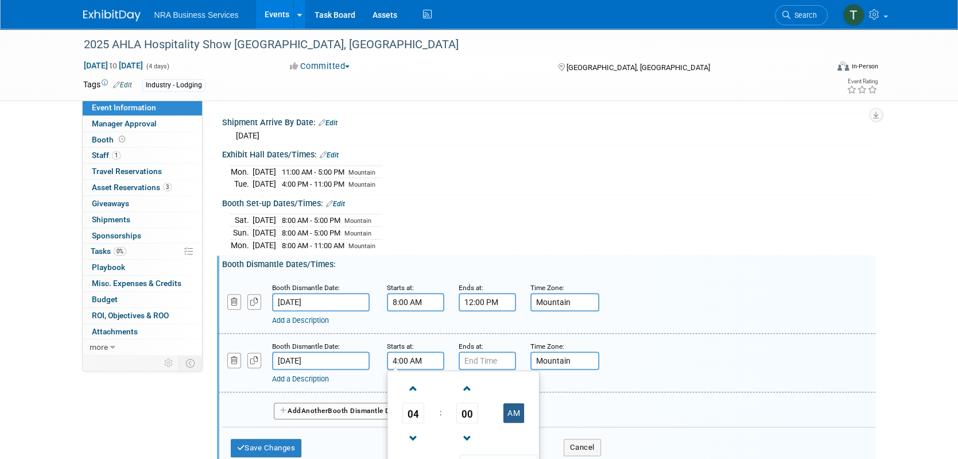
type input "4:00 PM"
click at [496, 455] on span at bounding box center [499, 464] width 78 height 20
click at [488, 354] on input "7:00 PM" at bounding box center [487, 360] width 57 height 18
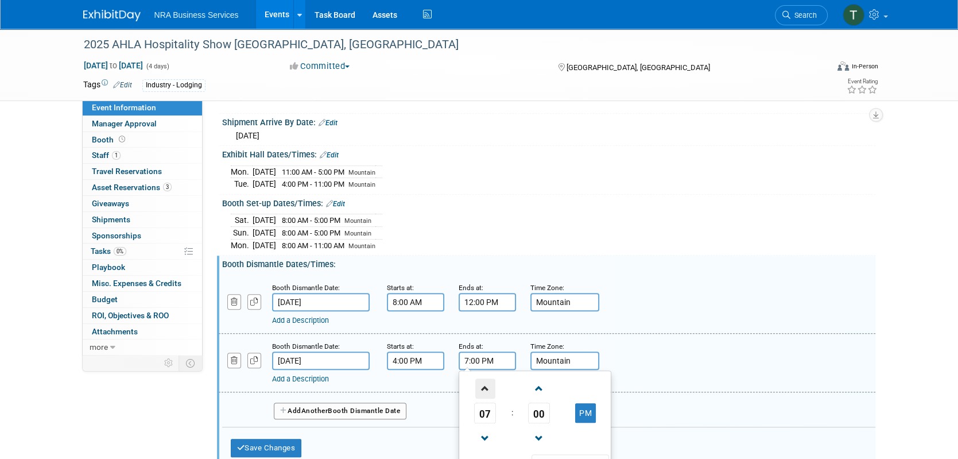
click at [487, 380] on span at bounding box center [485, 388] width 20 height 20
type input "10:00 PM"
click at [567, 457] on span at bounding box center [571, 464] width 78 height 20
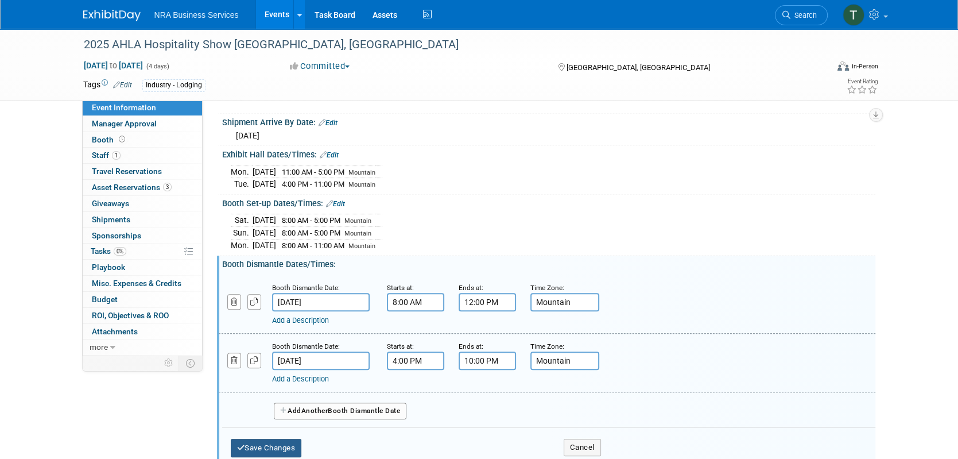
click at [286, 440] on button "Save Changes" at bounding box center [266, 448] width 71 height 18
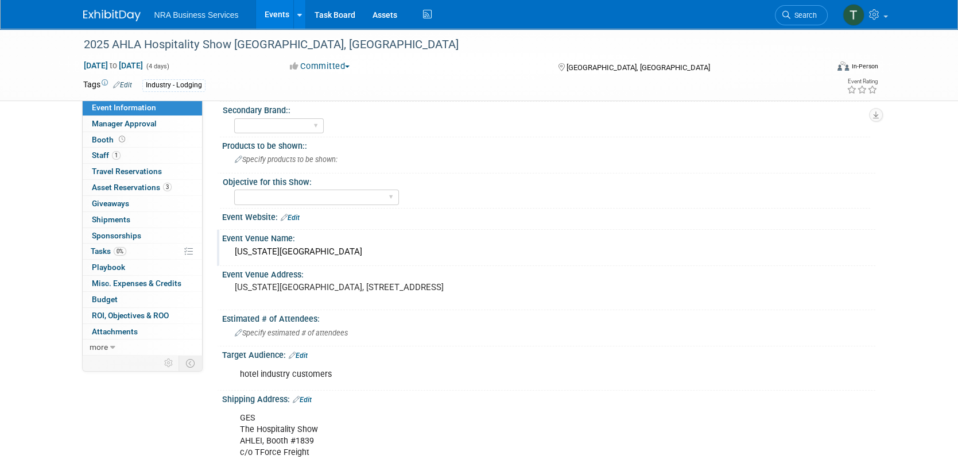
scroll to position [168, 0]
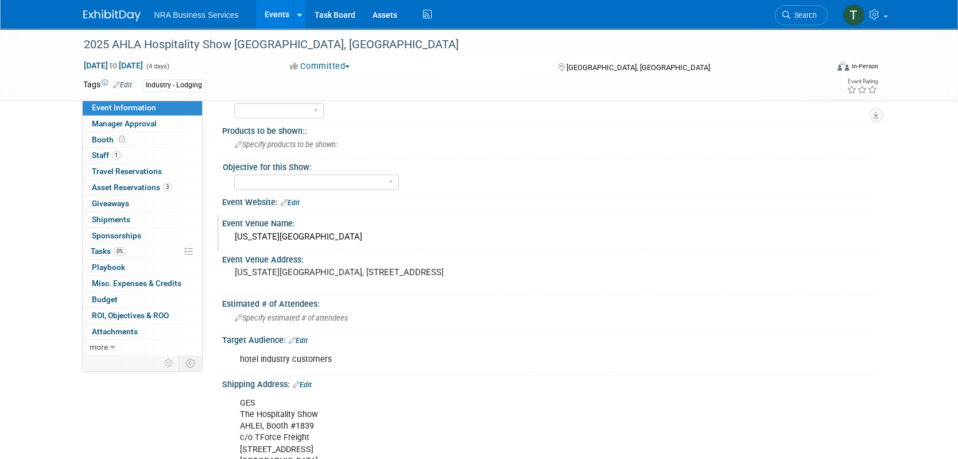
click at [289, 200] on link "Edit" at bounding box center [290, 203] width 19 height 8
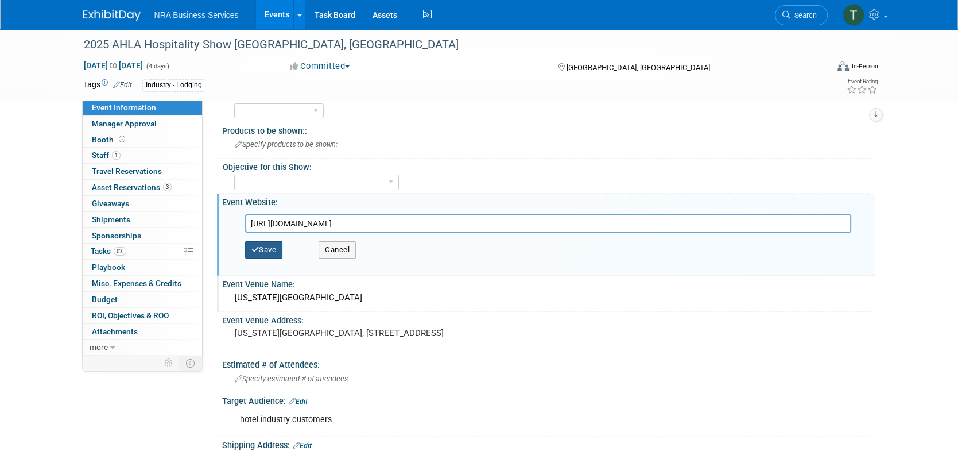
type input "[URL][DOMAIN_NAME]"
click at [268, 247] on button "Save" at bounding box center [264, 249] width 38 height 17
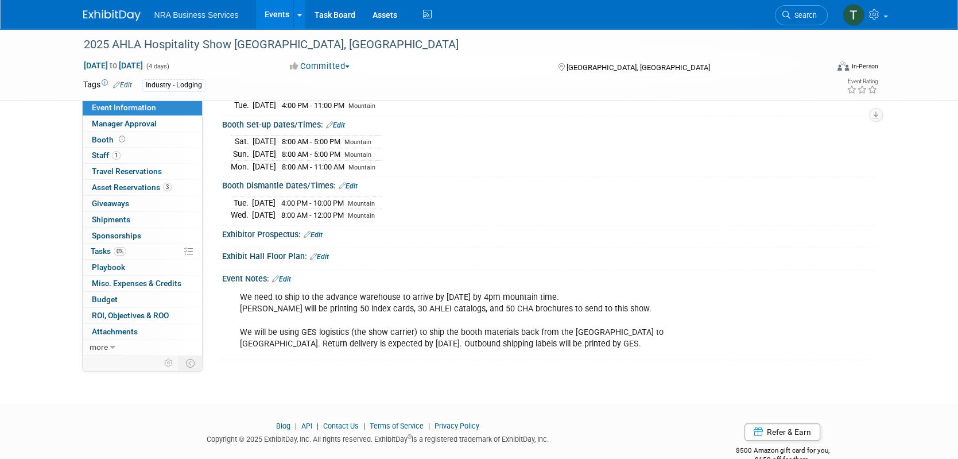
scroll to position [627, 0]
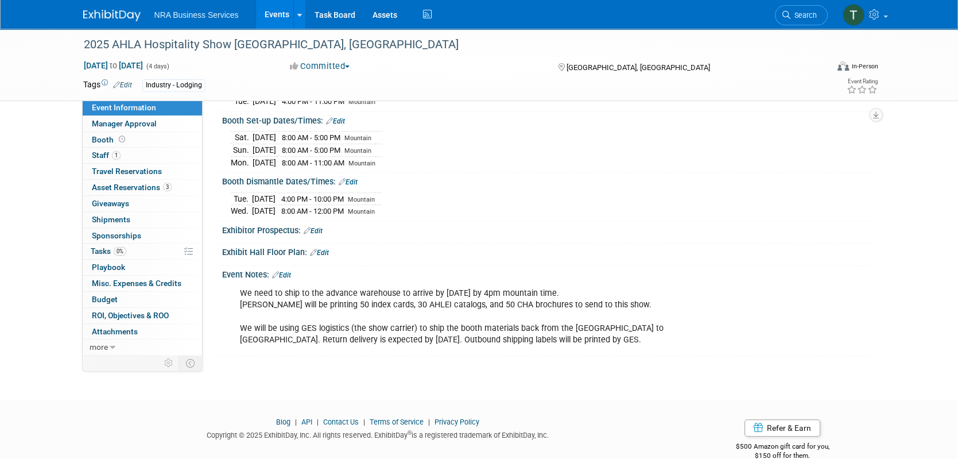
click at [320, 227] on link "Edit" at bounding box center [313, 231] width 19 height 8
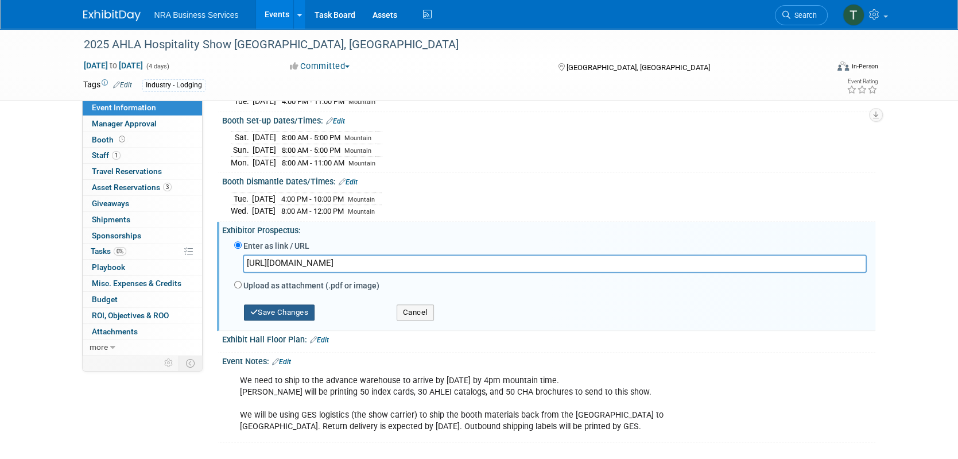
type input "[URL][DOMAIN_NAME]"
click at [291, 304] on button "Save Changes" at bounding box center [279, 312] width 71 height 16
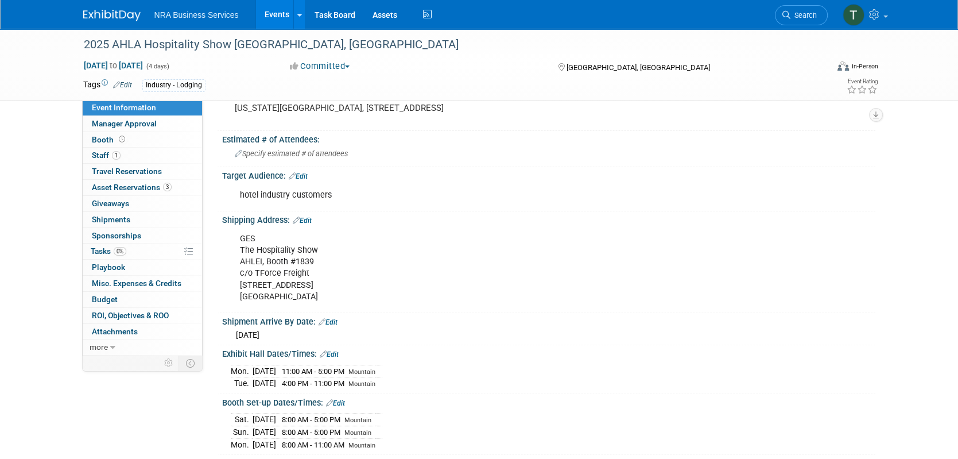
scroll to position [168, 0]
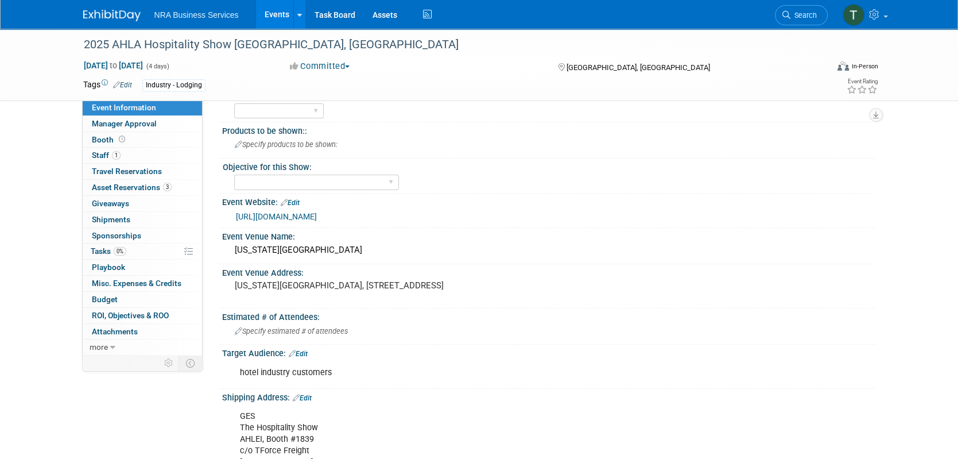
click at [299, 201] on link "Edit" at bounding box center [290, 203] width 19 height 8
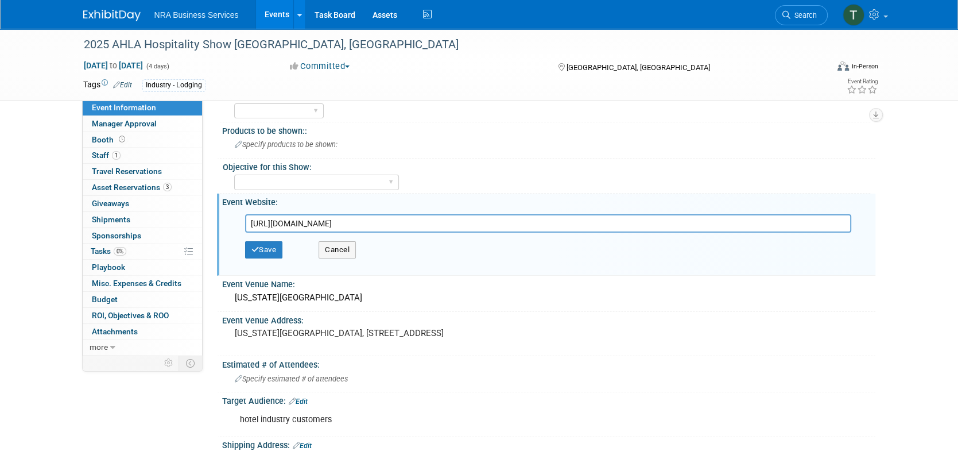
drag, startPoint x: 580, startPoint y: 220, endPoint x: 202, endPoint y: 229, distance: 377.9
click at [202, 229] on div "Event Information Event Info Manager Approval Manager Approval Booth Booth 1 St…" at bounding box center [479, 368] width 809 height 1014
click at [269, 224] on input "text" at bounding box center [548, 223] width 606 height 18
type input "[URL][DOMAIN_NAME]"
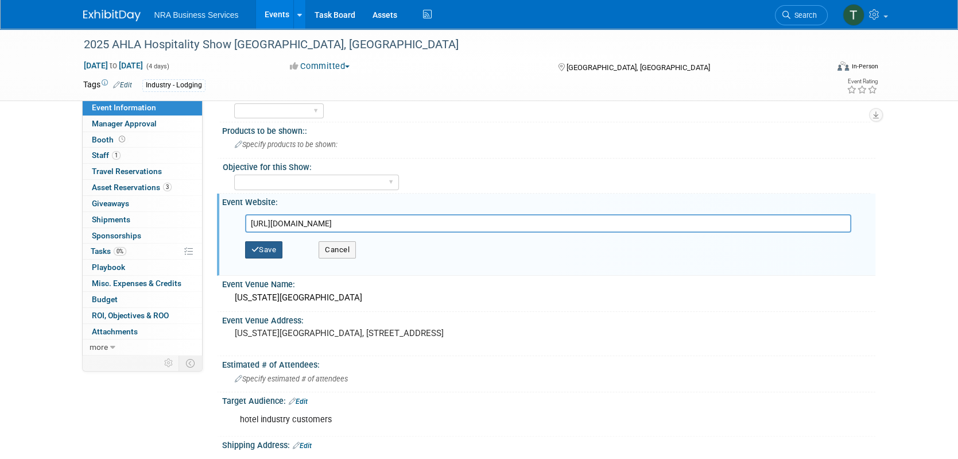
click at [266, 246] on button "Save" at bounding box center [264, 249] width 38 height 17
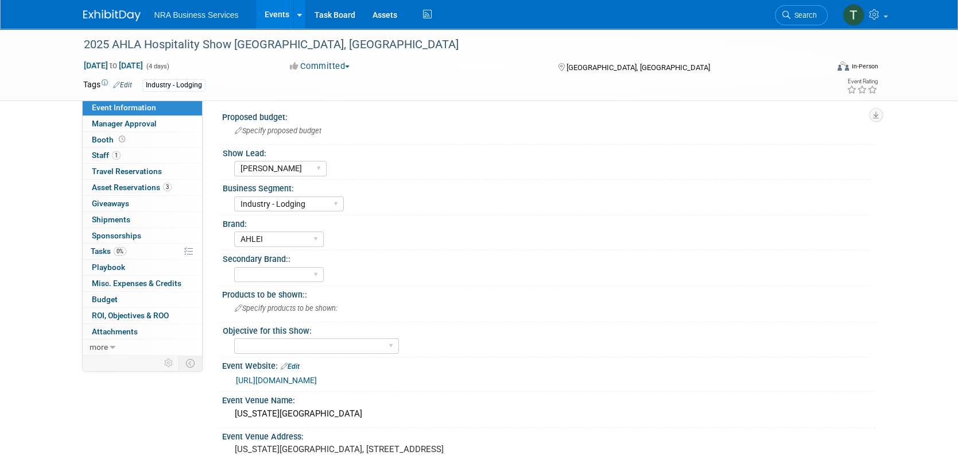
scroll to position [0, 0]
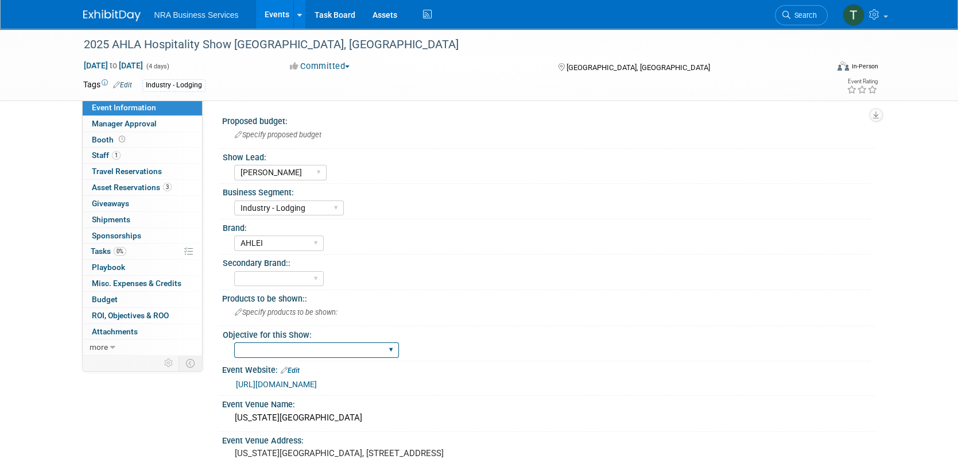
click at [388, 346] on select "Sales and Lead Opportunities Developing New Business Relationships Brand Presen…" at bounding box center [316, 350] width 165 height 16
select select "Sales and Lead Opportunities"
click at [234, 342] on select "Sales and Lead Opportunities Developing New Business Relationships Brand Presen…" at bounding box center [316, 350] width 165 height 16
click at [529, 298] on div "Products to be shown::" at bounding box center [548, 297] width 653 height 14
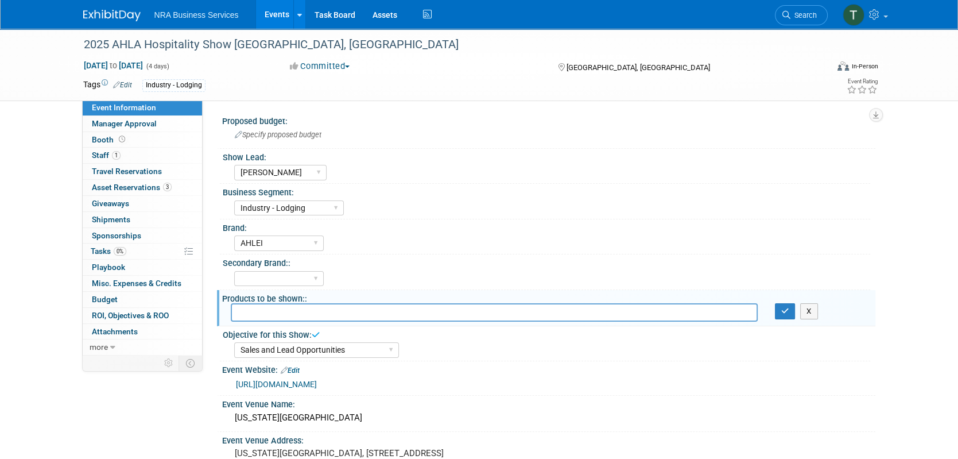
click at [507, 308] on input "text" at bounding box center [494, 312] width 527 height 18
type input "AHLEI training & certification products"
click at [785, 308] on icon "button" at bounding box center [785, 310] width 8 height 7
